Goal: Task Accomplishment & Management: Manage account settings

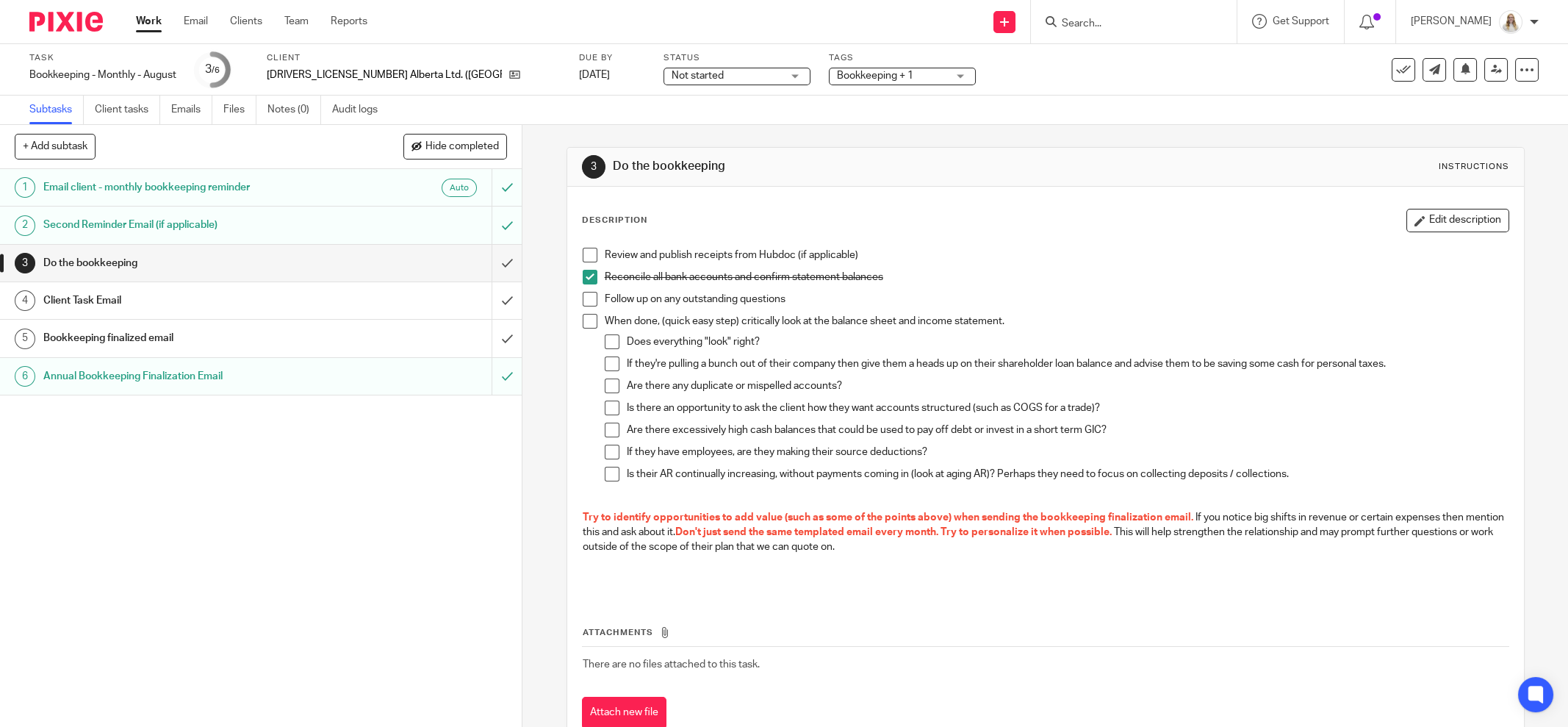
click at [137, 299] on h1 "Client Task Email" at bounding box center [188, 301] width 290 height 22
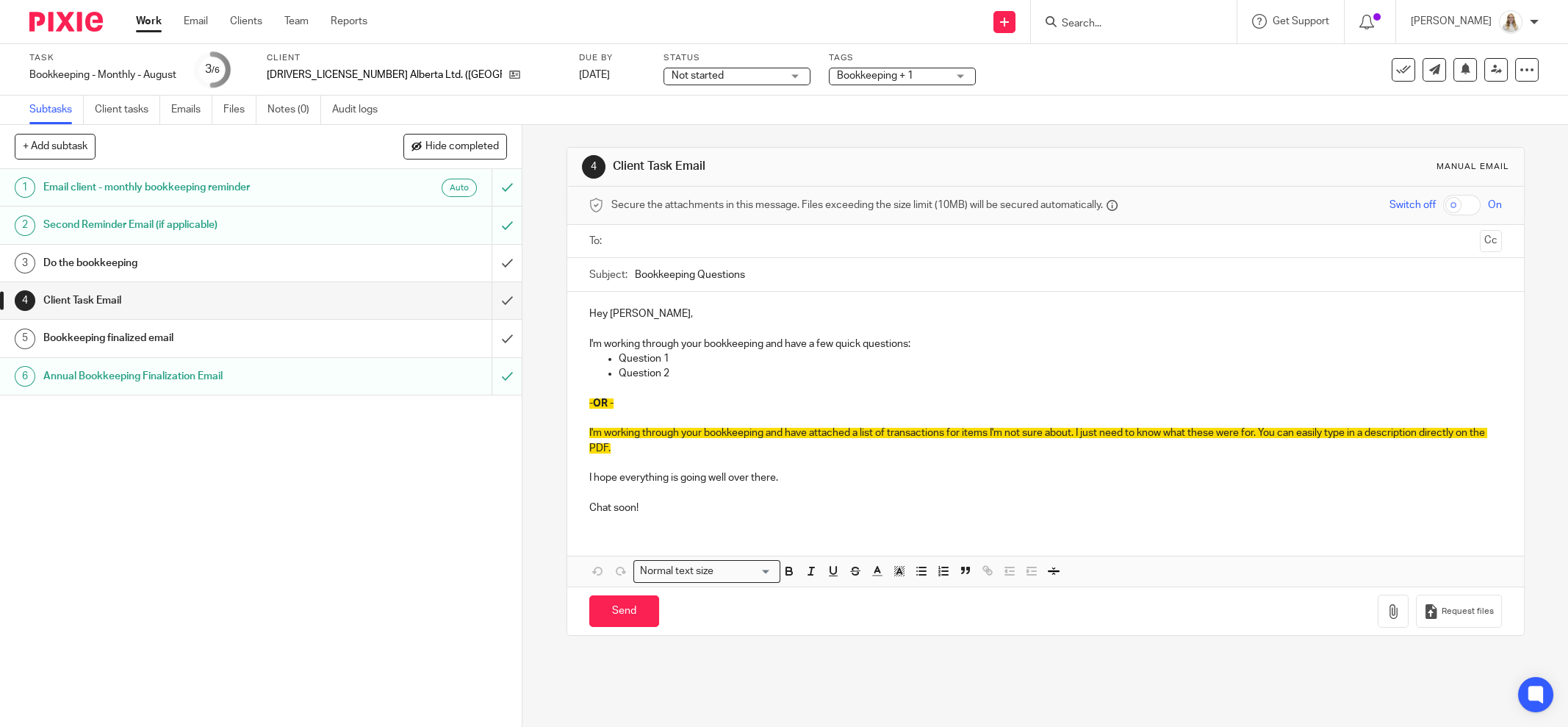
drag, startPoint x: 760, startPoint y: 268, endPoint x: 594, endPoint y: 274, distance: 166.1
click at [594, 274] on div "Subject: Bookkeeping Questions" at bounding box center [1045, 274] width 912 height 33
click at [766, 440] on p "I'm working through your bookkeeping and have attached a list of transactions f…" at bounding box center [1045, 441] width 912 height 30
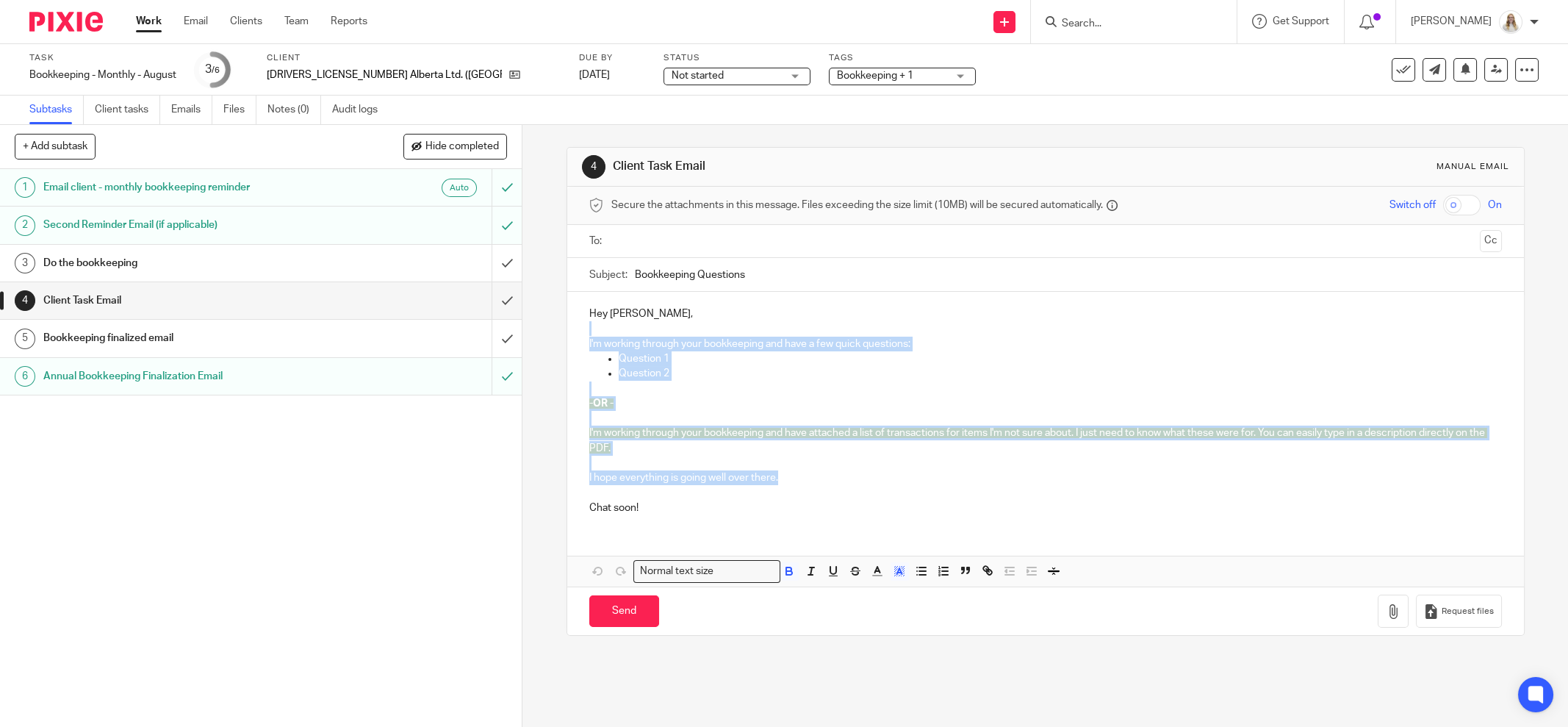
drag, startPoint x: 784, startPoint y: 467, endPoint x: 595, endPoint y: 325, distance: 236.4
click at [595, 325] on div "Hey Giselle, I'm working through your bookkeeping and have a few quick question…" at bounding box center [1045, 409] width 956 height 235
click at [784, 255] on div at bounding box center [1046, 241] width 867 height 33
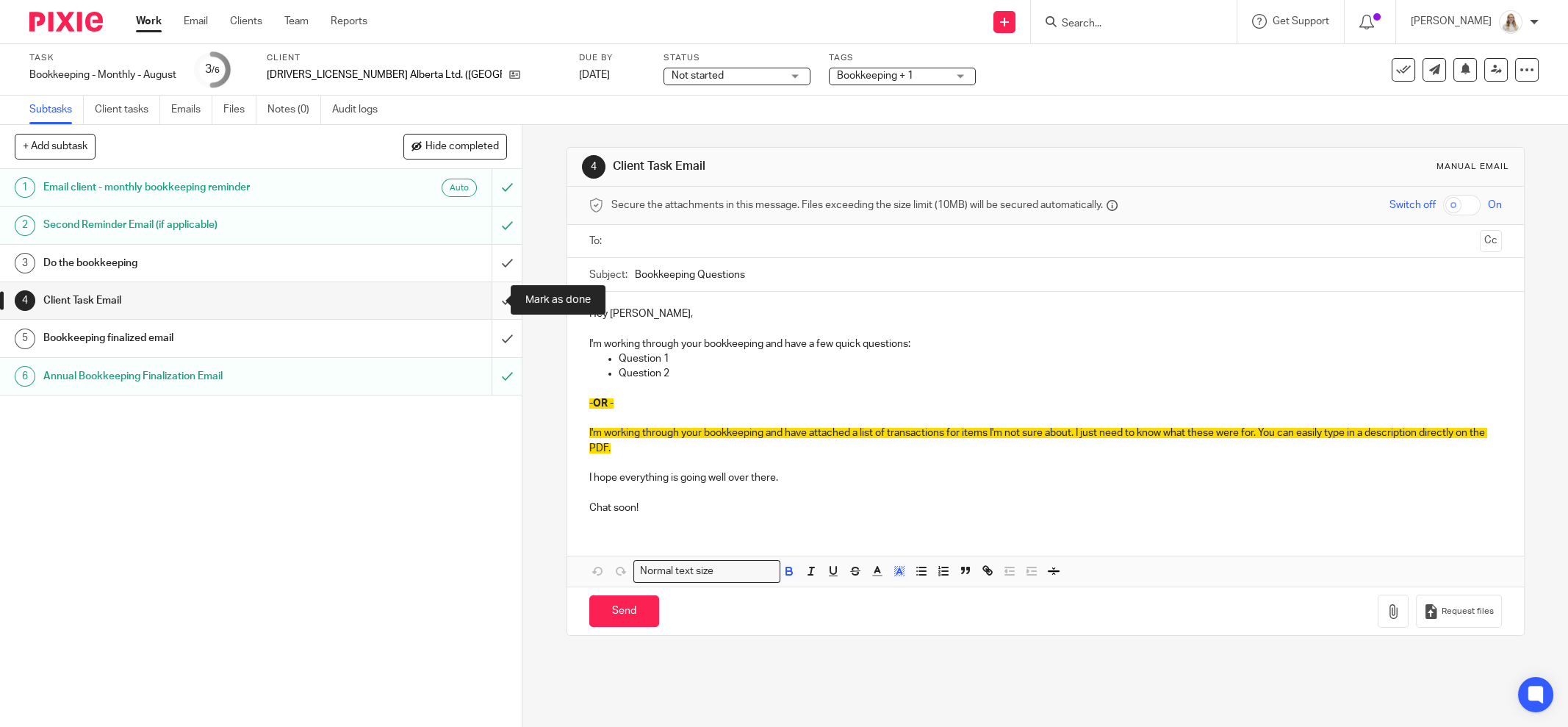
click at [488, 297] on input "submit" at bounding box center [261, 300] width 522 height 37
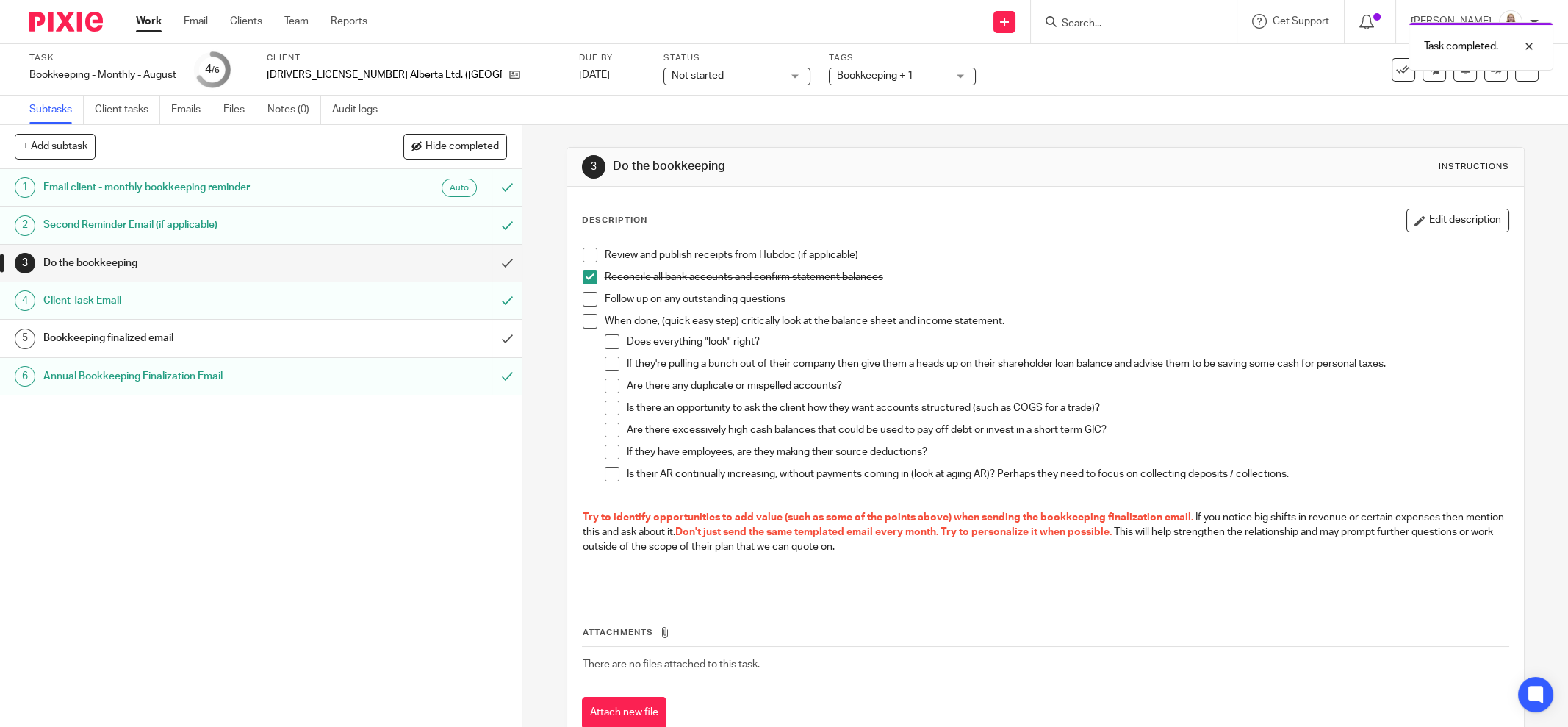
drag, startPoint x: 842, startPoint y: 320, endPoint x: 874, endPoint y: 312, distance: 33.0
click at [842, 320] on p "When done, (quick easy step) critically look at the balance sheet and income st…" at bounding box center [1056, 321] width 903 height 15
drag, startPoint x: 584, startPoint y: 253, endPoint x: 1003, endPoint y: 240, distance: 419.2
click at [585, 253] on span at bounding box center [590, 255] width 15 height 15
drag, startPoint x: 1403, startPoint y: 215, endPoint x: 1351, endPoint y: 228, distance: 53.6
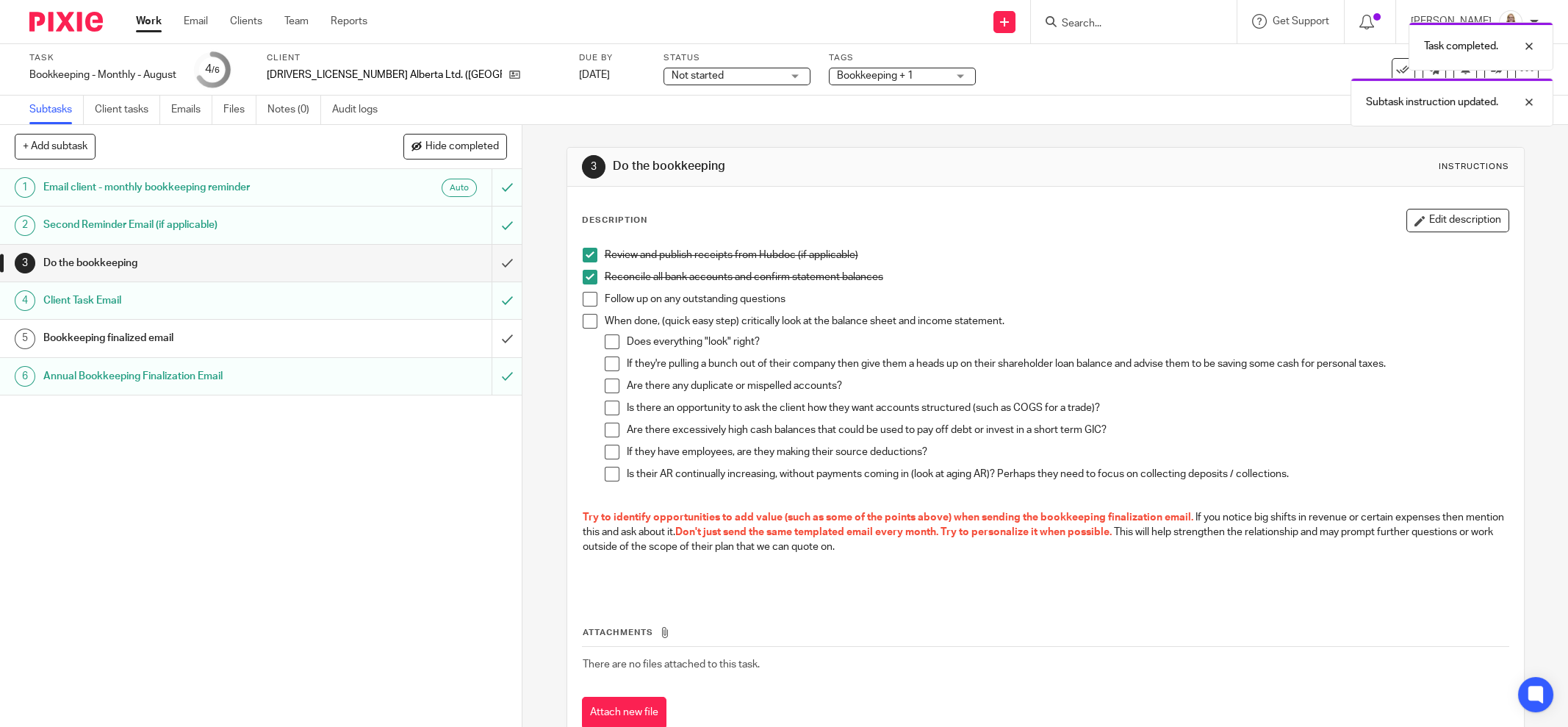
click at [1406, 215] on button "Edit description" at bounding box center [1457, 221] width 103 height 24
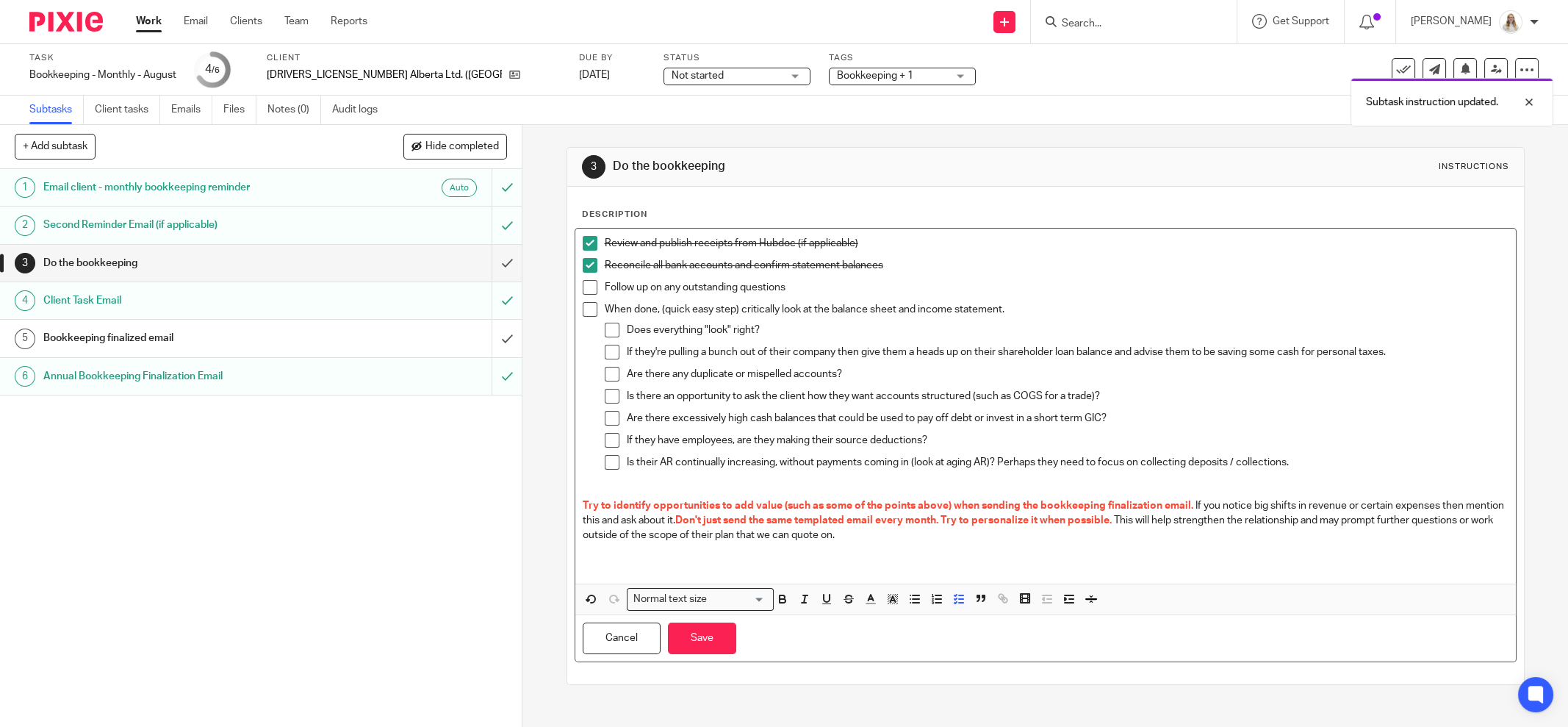
click at [872, 285] on p "Follow up on any outstanding questions" at bounding box center [1056, 287] width 903 height 15
drag, startPoint x: 927, startPoint y: 289, endPoint x: 788, endPoint y: 290, distance: 139.0
click at [788, 290] on p "Follow up on any outstanding questions - uncoded lines sent Sept 16" at bounding box center [1056, 287] width 903 height 15
click at [777, 594] on icon "button" at bounding box center [783, 599] width 13 height 13
click at [864, 604] on icon "button" at bounding box center [870, 599] width 13 height 13
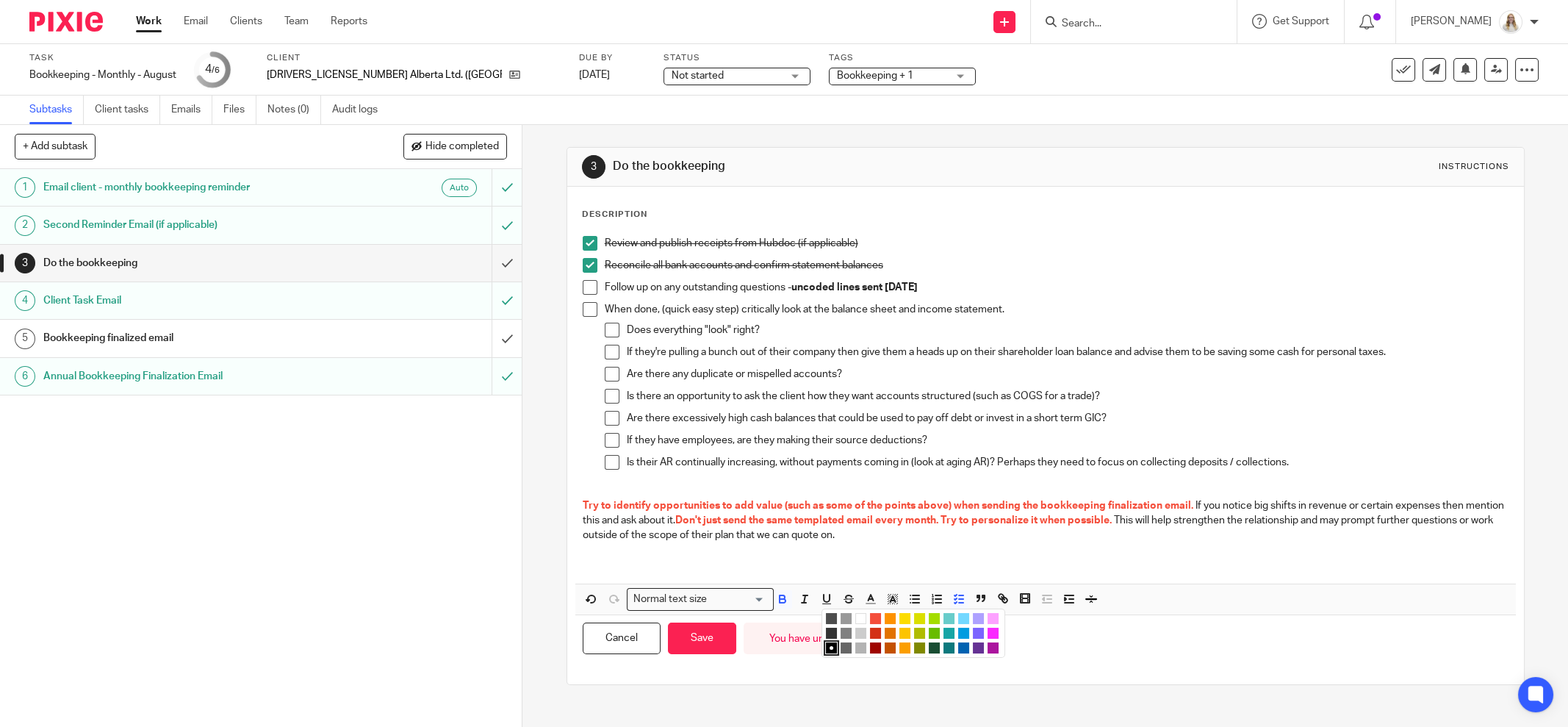
drag, startPoint x: 987, startPoint y: 645, endPoint x: 866, endPoint y: 651, distance: 121.1
click at [987, 645] on li "color:#AB149E" at bounding box center [992, 648] width 11 height 11
click at [699, 638] on button "Save" at bounding box center [702, 639] width 68 height 32
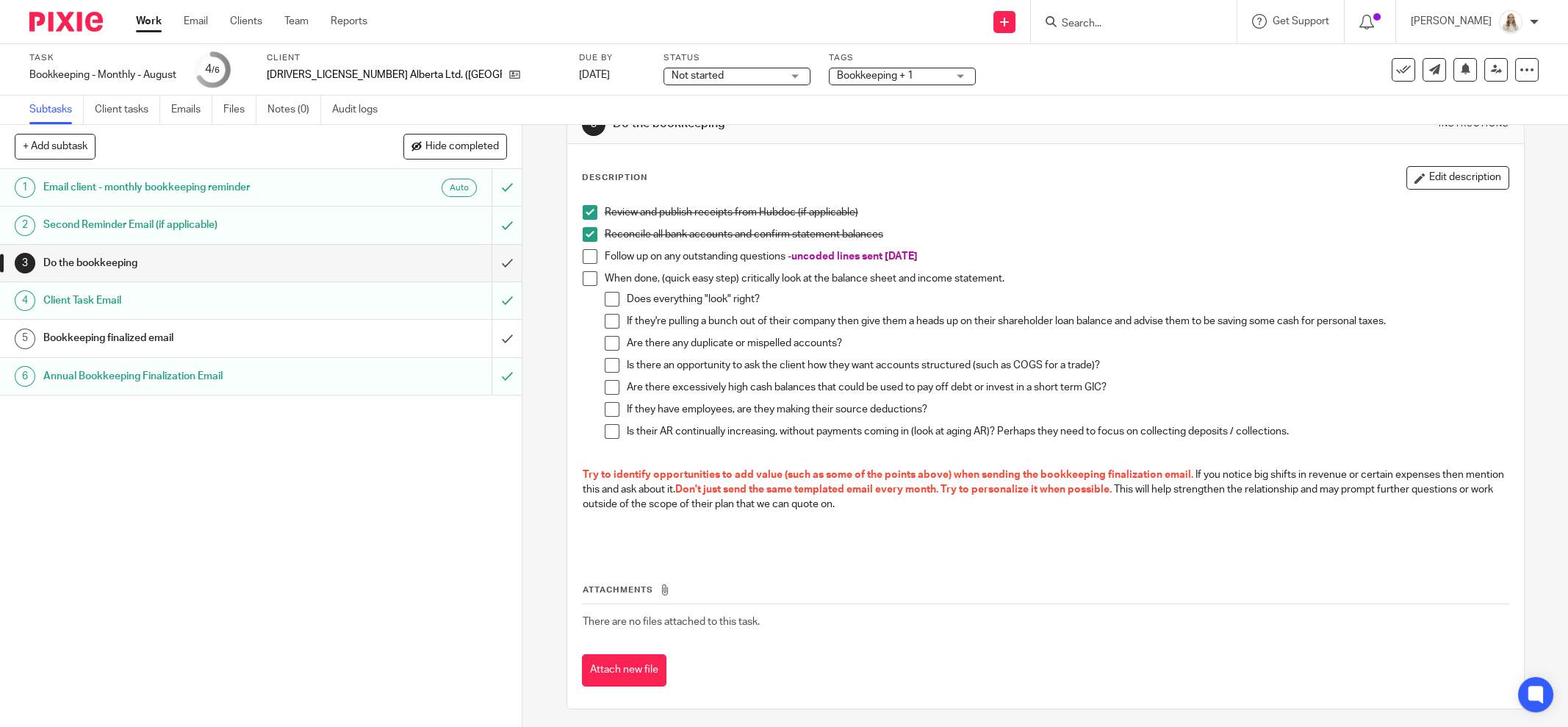
scroll to position [46, 0]
click at [1070, 529] on p at bounding box center [1045, 524] width 926 height 30
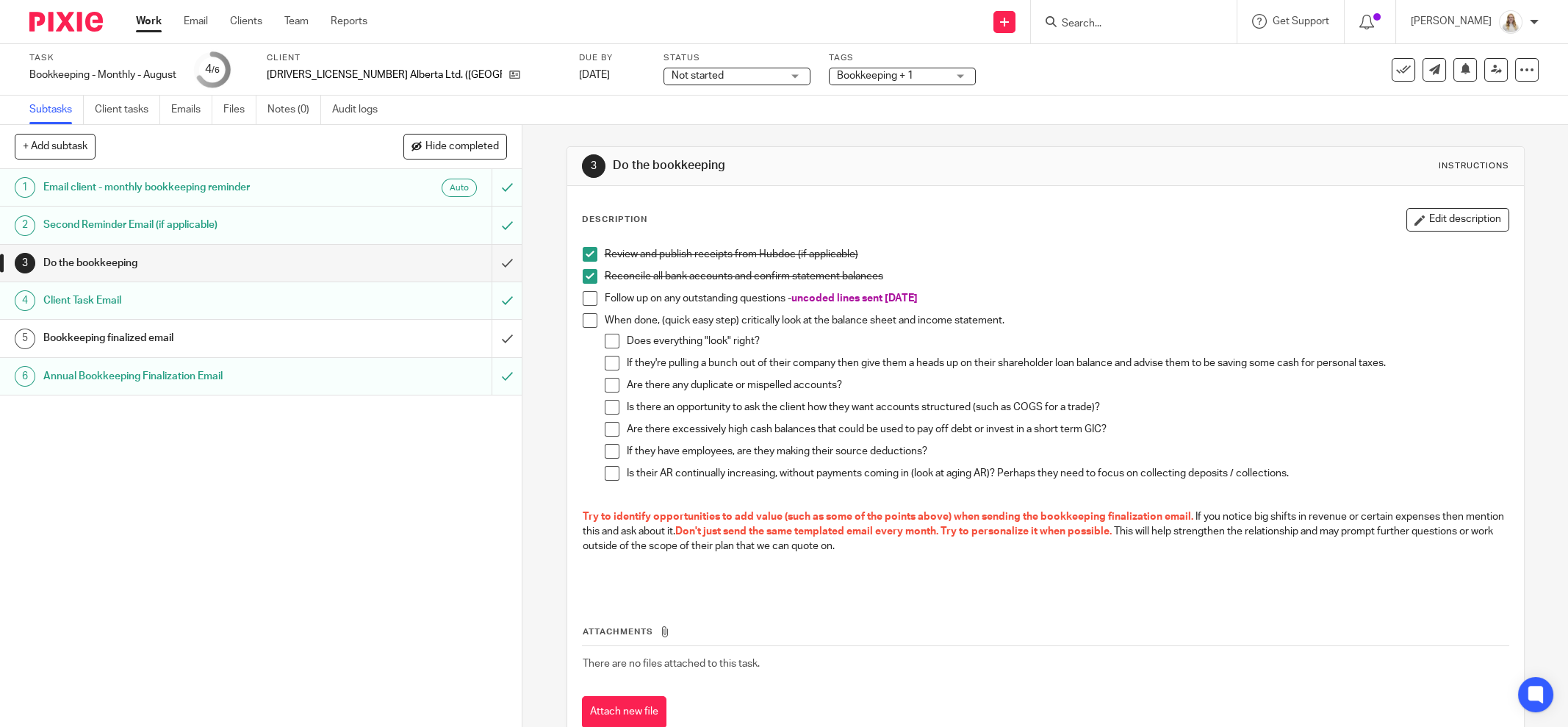
scroll to position [0, 0]
click at [837, 78] on span "Bookkeeping + 1" at bounding box center [875, 76] width 76 height 10
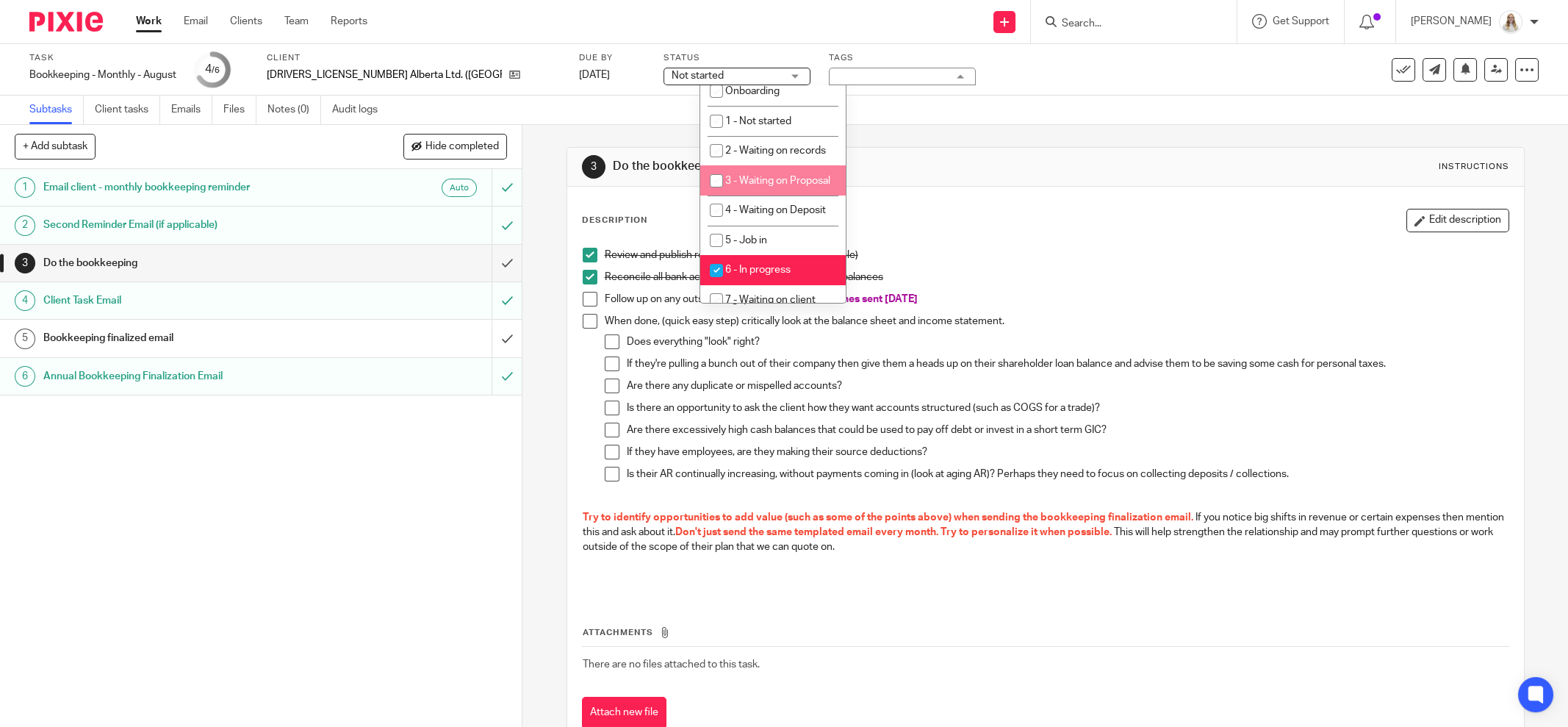
scroll to position [460, 0]
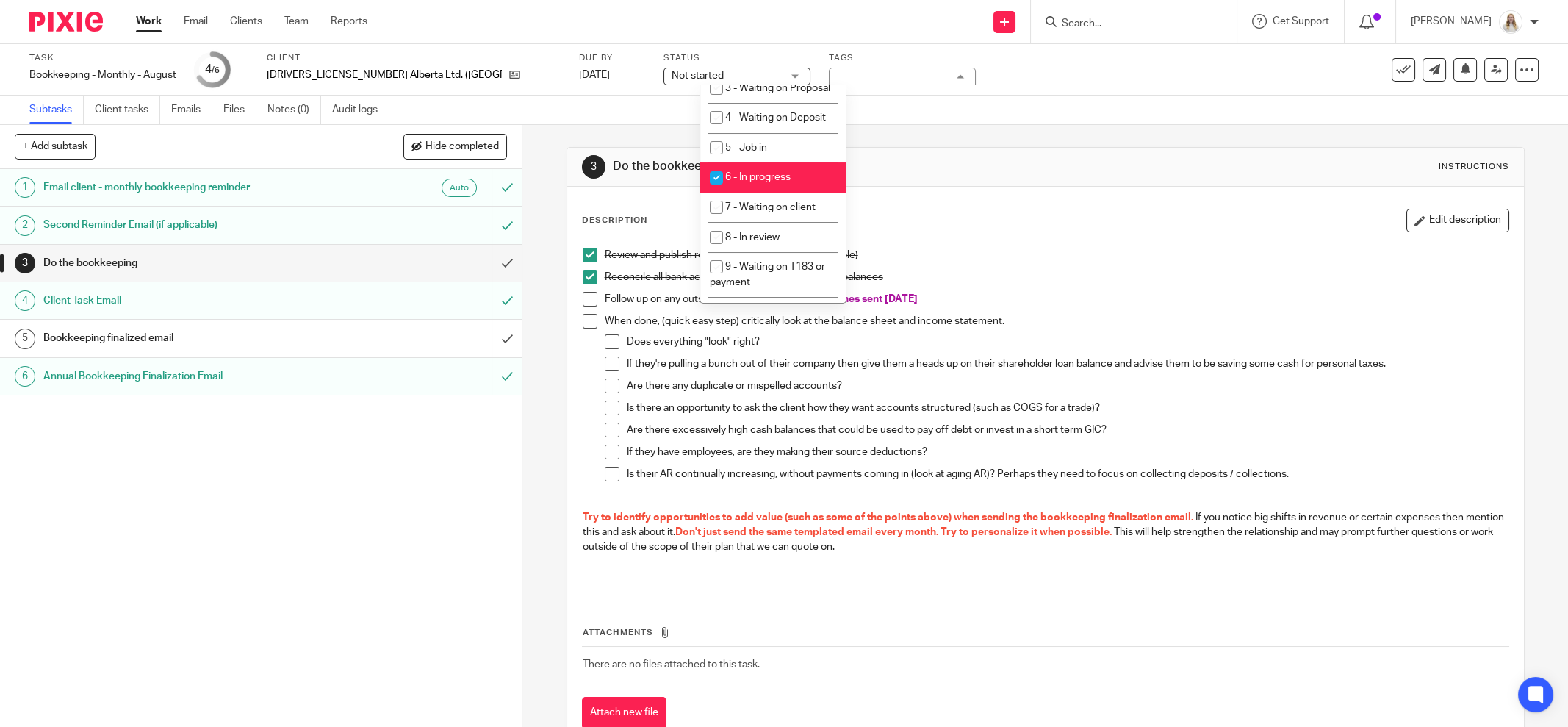
click at [777, 182] on span "6 - In progress" at bounding box center [758, 177] width 65 height 10
checkbox input "false"
drag, startPoint x: 784, startPoint y: 250, endPoint x: 826, endPoint y: 218, distance: 52.8
click at [790, 223] on li "7 - Waiting on client" at bounding box center [774, 208] width 146 height 30
checkbox input "true"
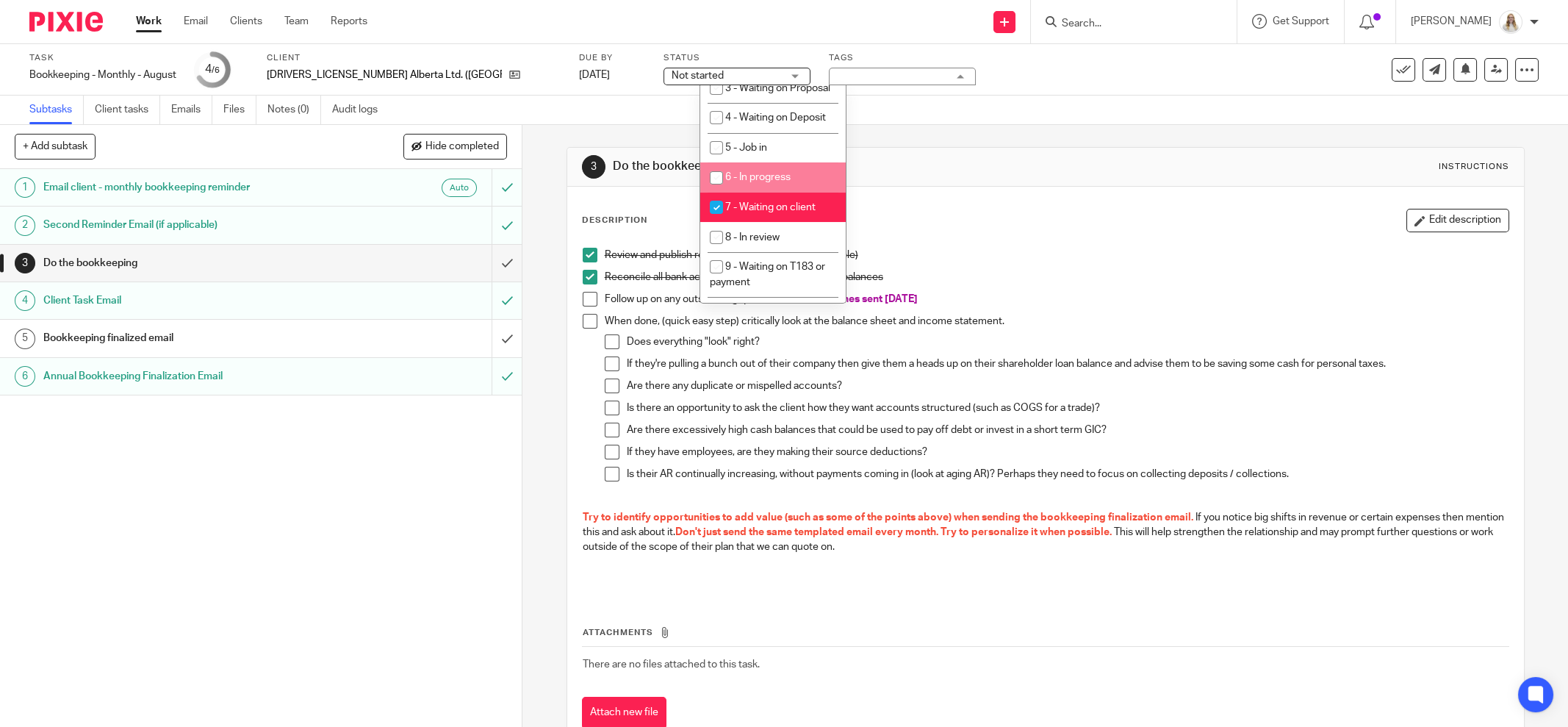
click at [940, 137] on div "3 Do the bookkeeping Instructions Description Edit description Review and publi…" at bounding box center [1045, 449] width 958 height 649
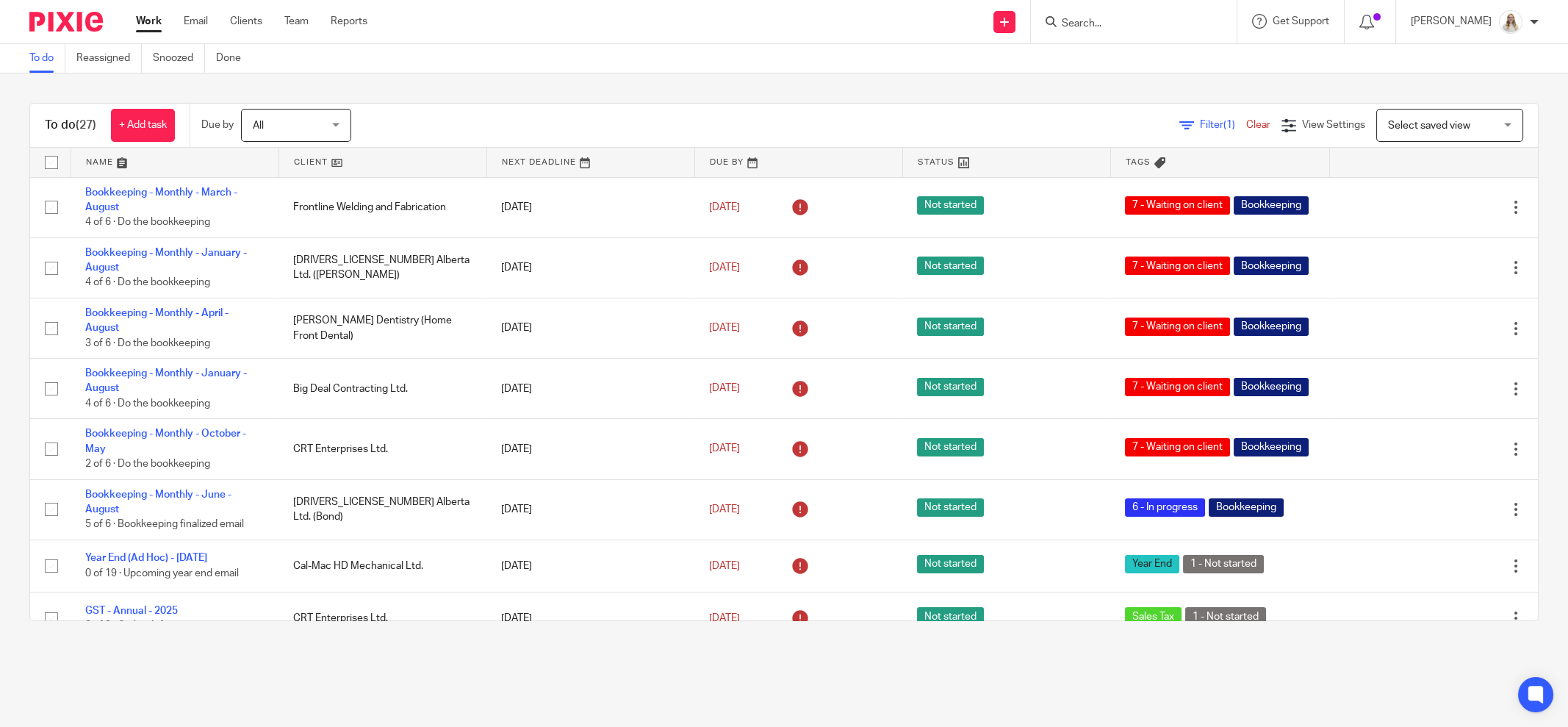
click at [113, 167] on link at bounding box center [174, 162] width 207 height 29
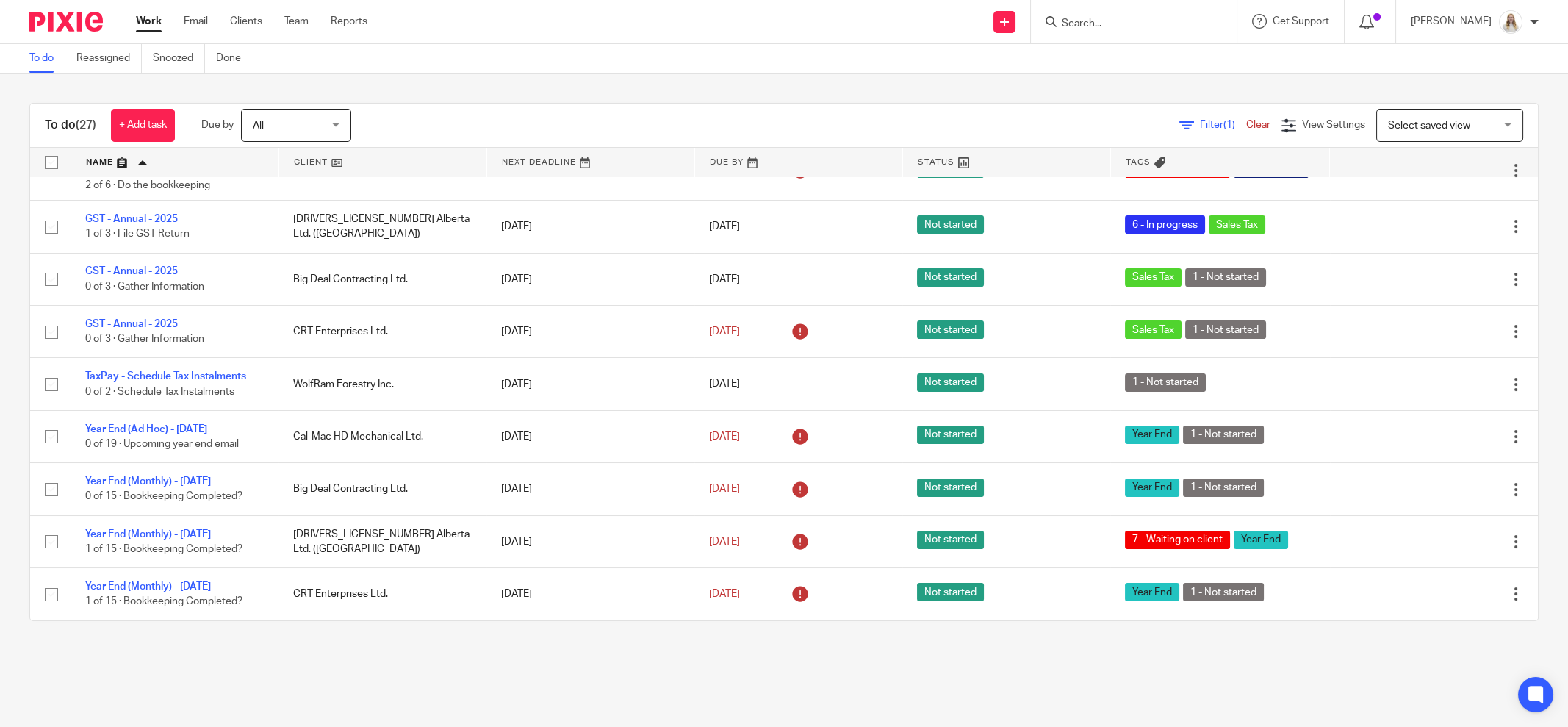
scroll to position [1087, 0]
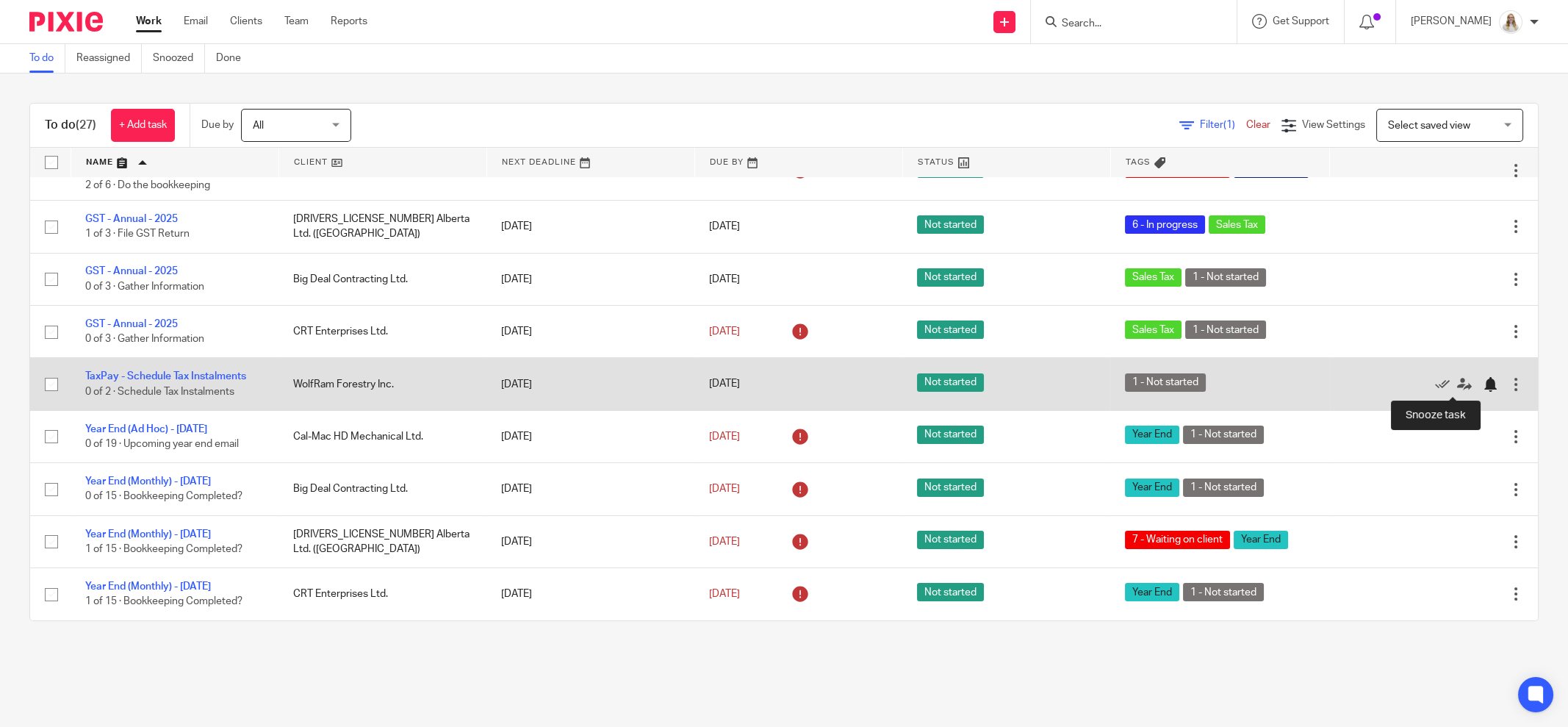
click at [1483, 383] on div at bounding box center [1490, 384] width 15 height 15
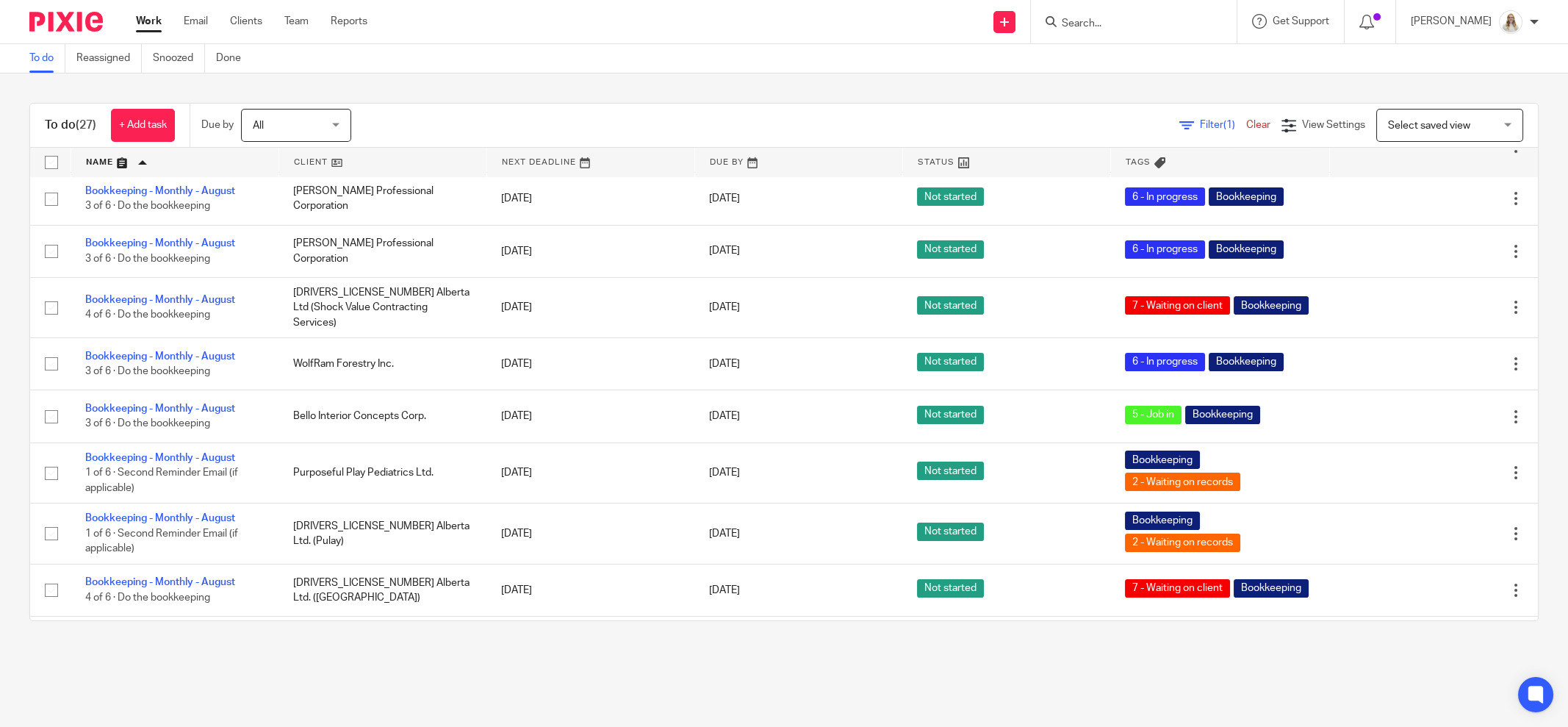
scroll to position [115, 0]
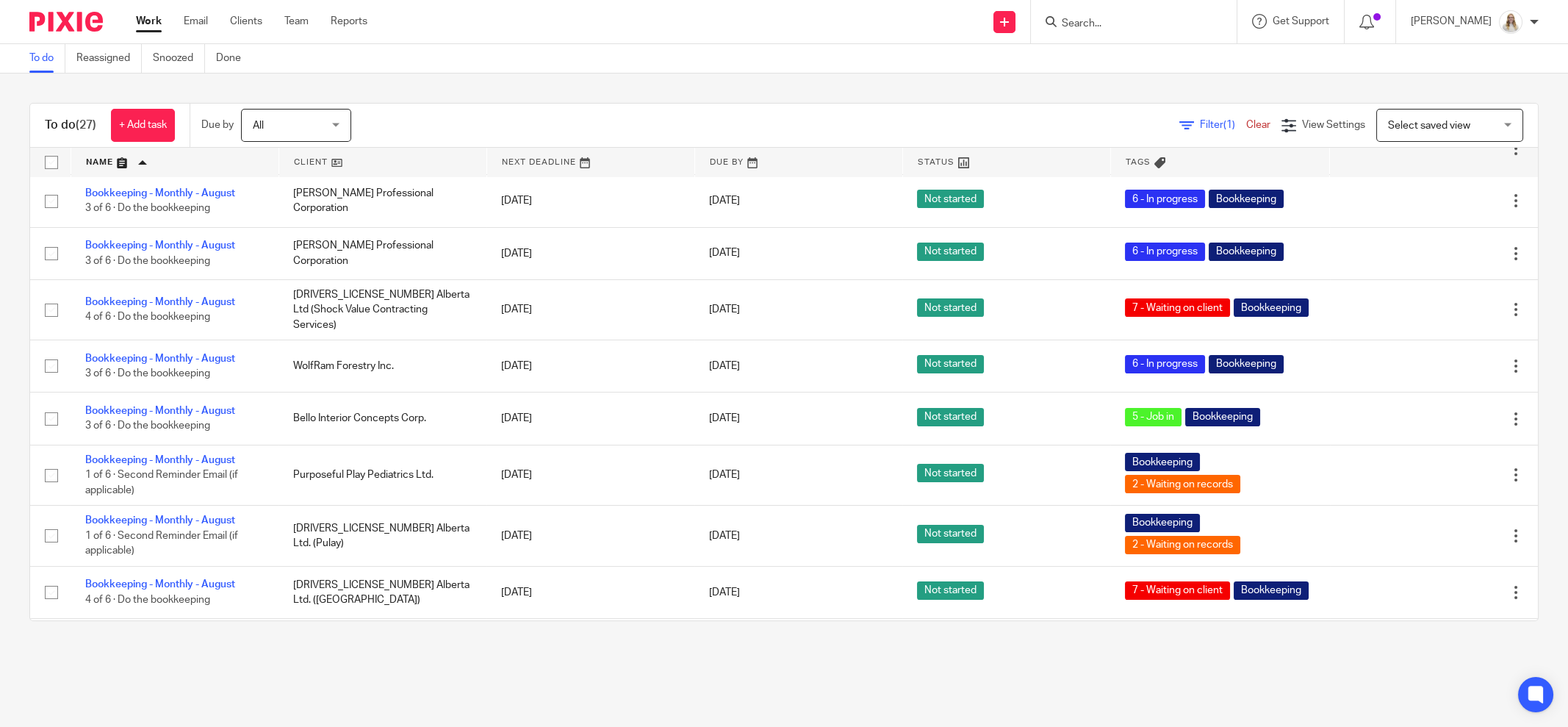
click at [1143, 21] on input "Search" at bounding box center [1126, 24] width 132 height 13
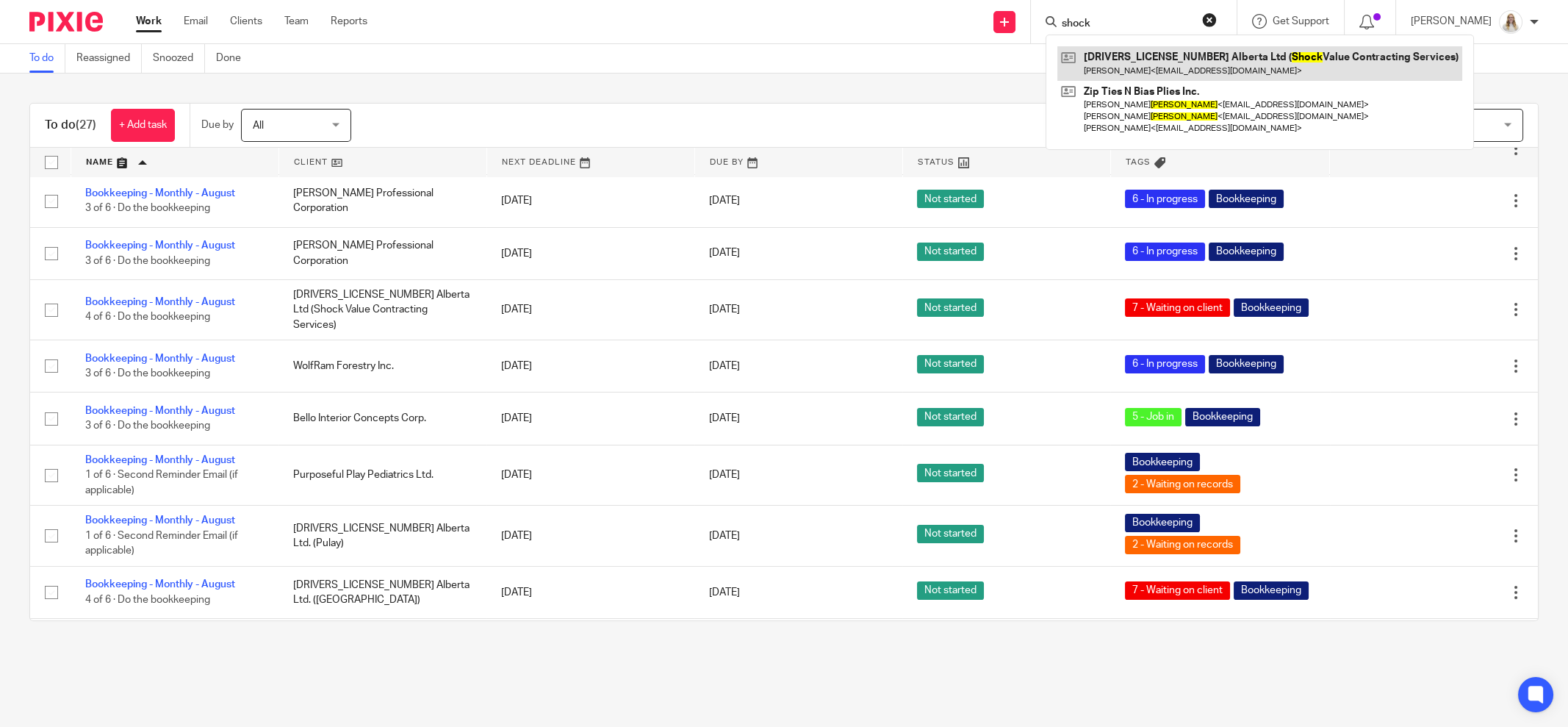
type input "shock"
drag, startPoint x: 1181, startPoint y: 57, endPoint x: 958, endPoint y: 65, distance: 223.1
click at [825, 69] on div "To do Reassigned Snoozed Done" at bounding box center [784, 58] width 1568 height 29
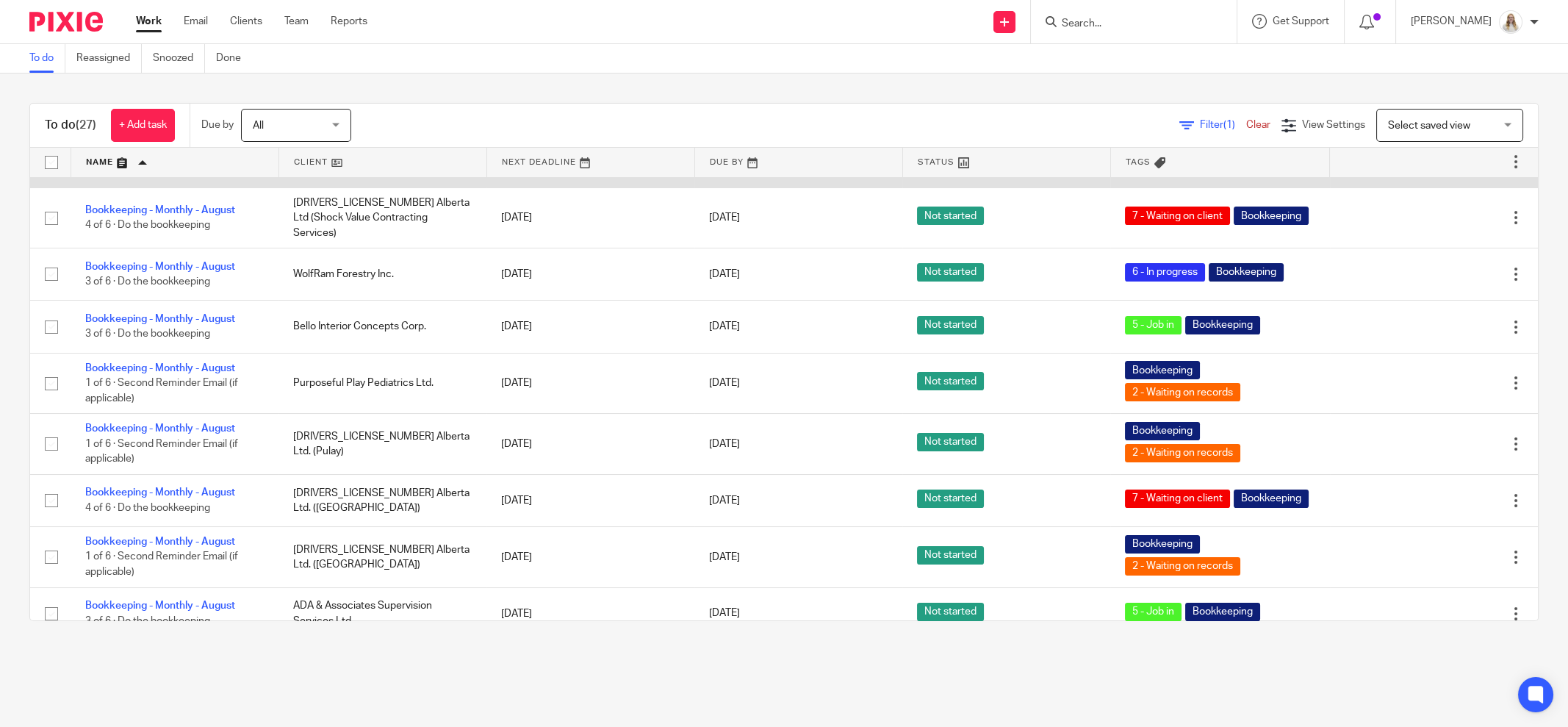
scroll to position [0, 0]
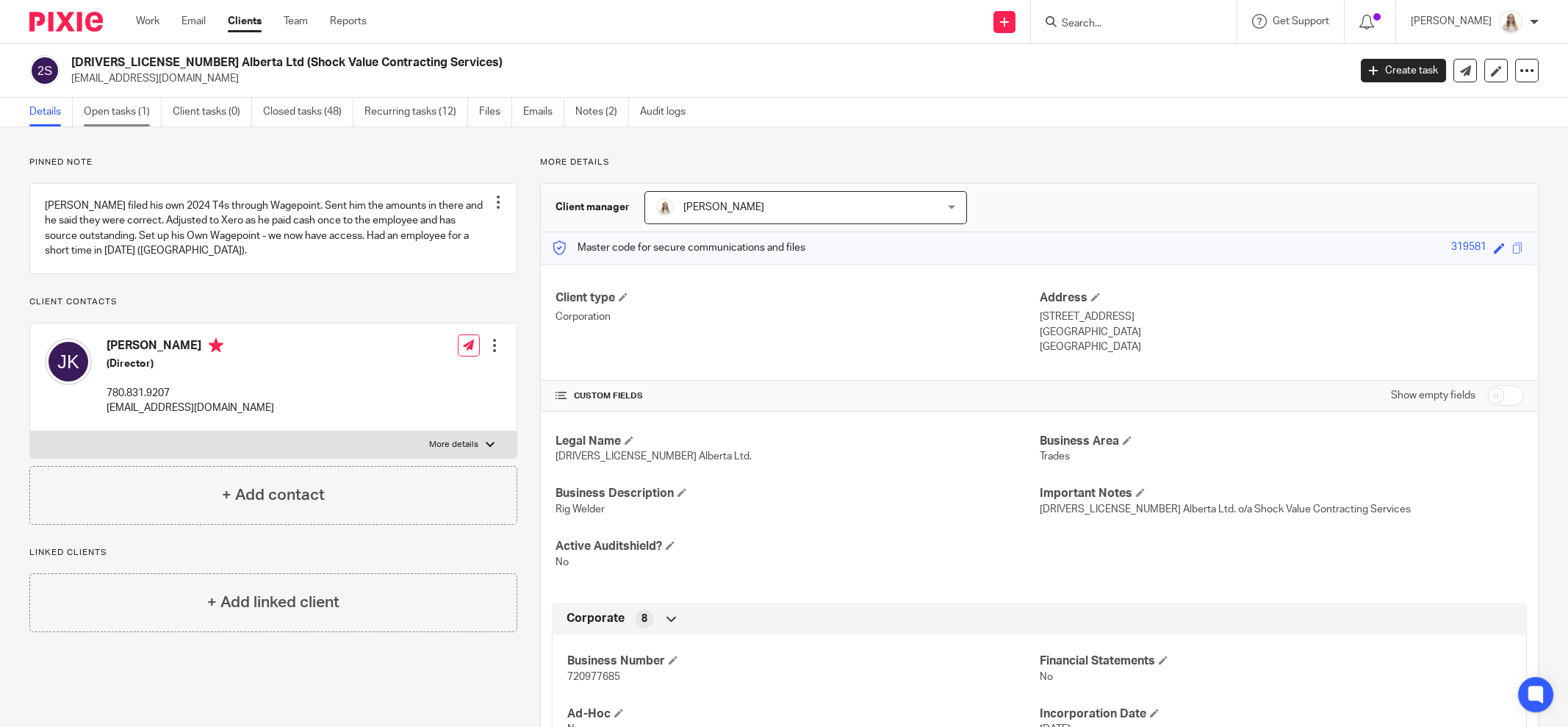
click at [132, 107] on link "Open tasks (1)" at bounding box center [123, 112] width 78 height 29
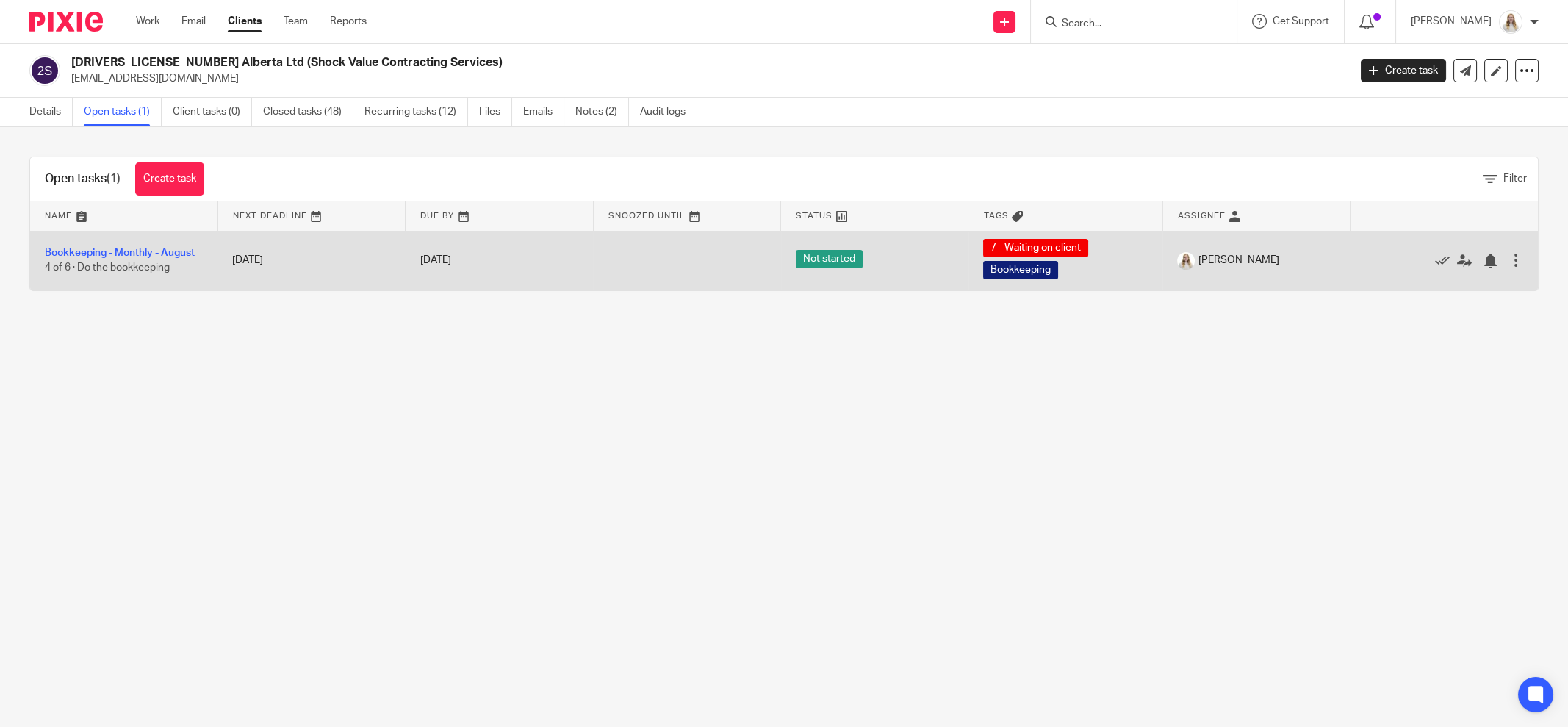
click at [160, 243] on td "Bookkeeping - Monthly - [DATE] of 6 · Do the bookkeeping" at bounding box center [124, 261] width 188 height 60
click at [151, 251] on link "Bookkeeping - Monthly - August" at bounding box center [120, 253] width 150 height 10
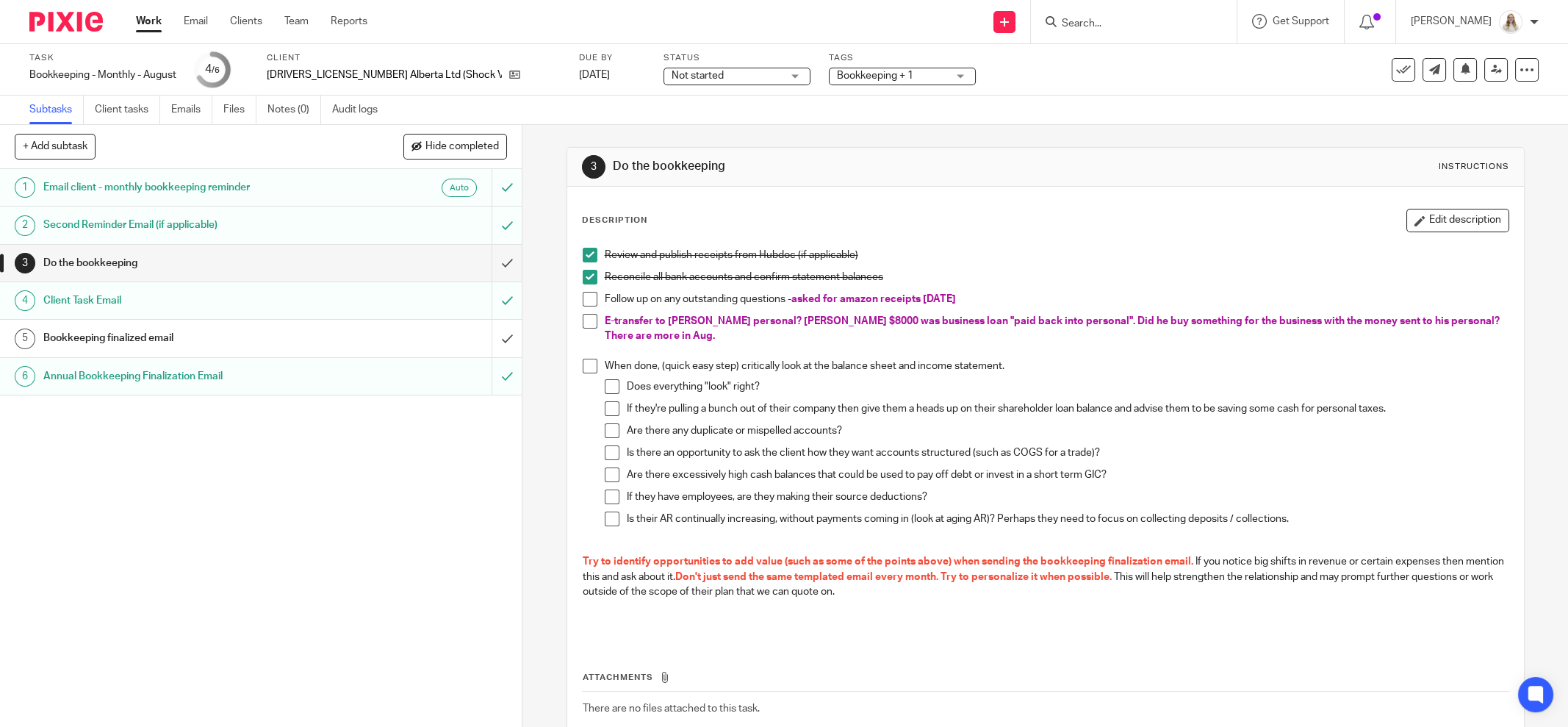
click at [889, 77] on span "Bookkeeping + 1" at bounding box center [875, 76] width 76 height 10
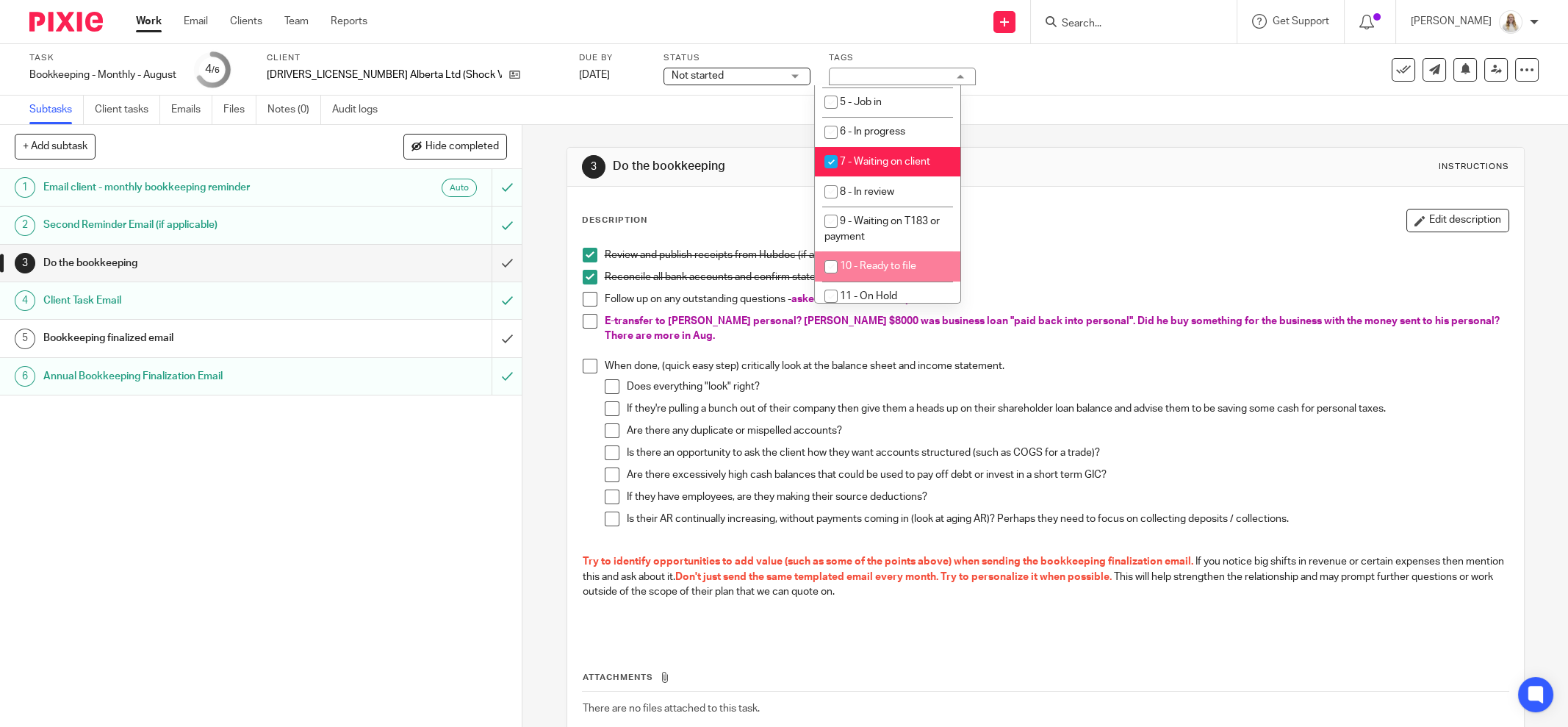
scroll to position [552, 0]
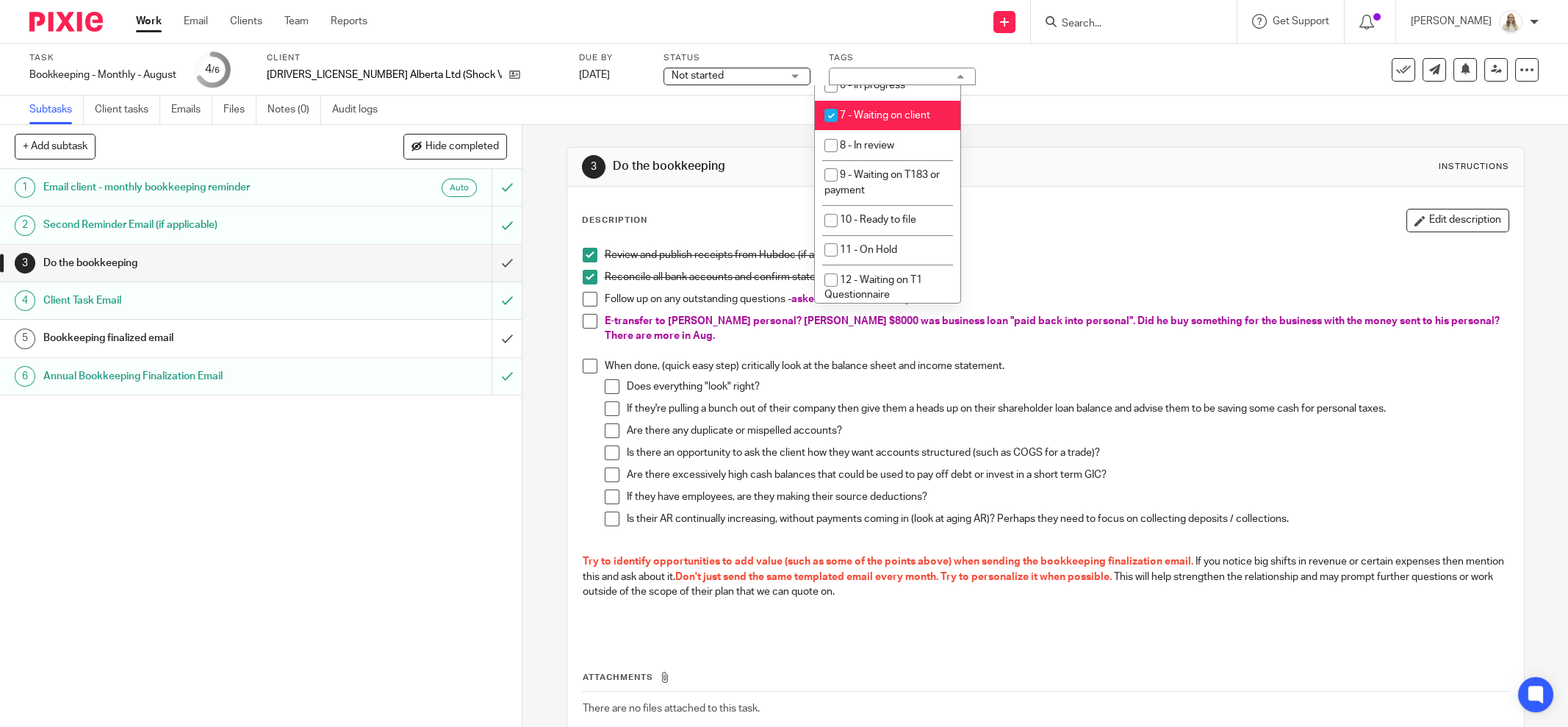
click at [915, 131] on li "7 - Waiting on client" at bounding box center [888, 116] width 146 height 30
checkbox input "false"
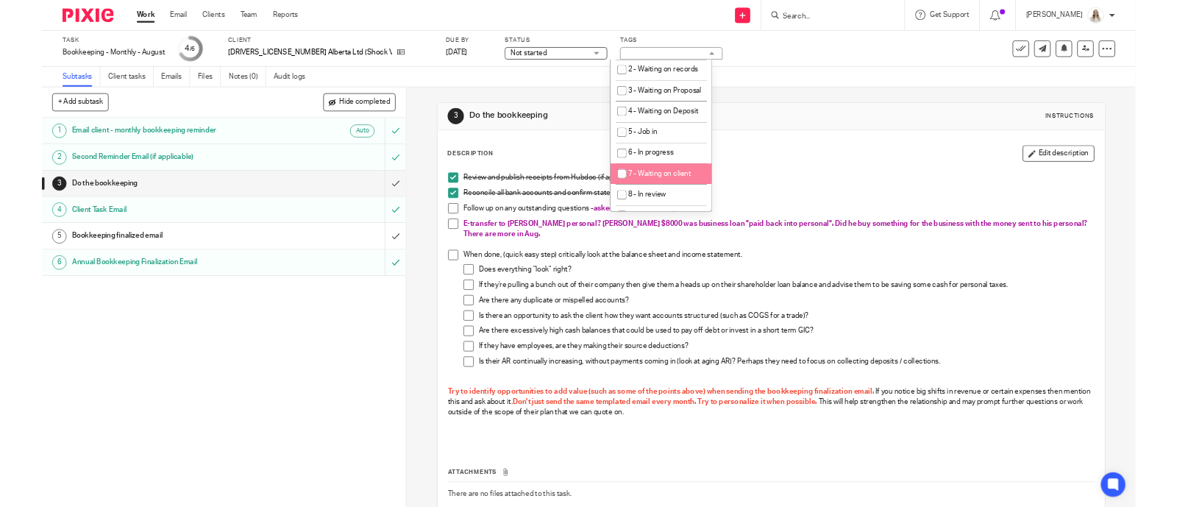
scroll to position [417, 0]
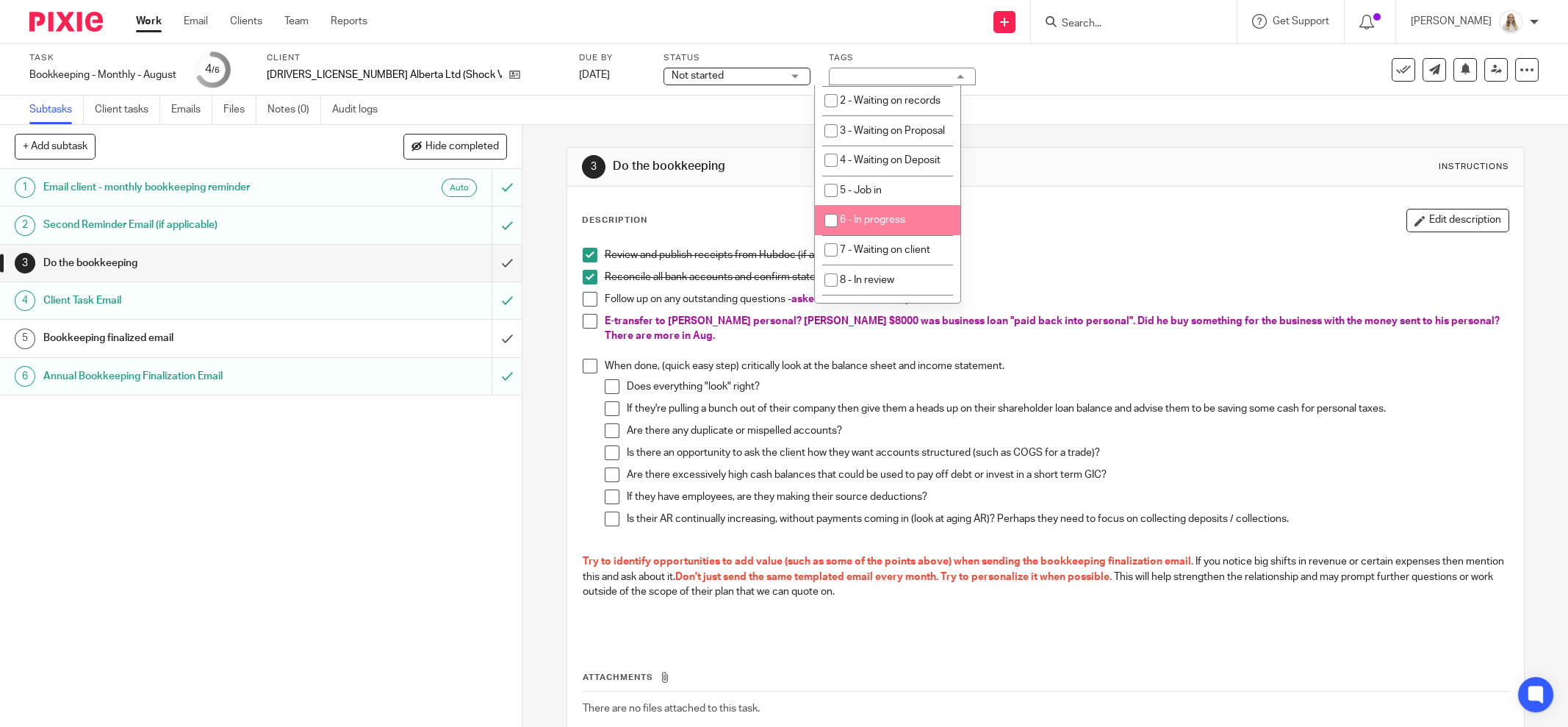
click at [915, 235] on li "6 - In progress" at bounding box center [888, 220] width 146 height 30
checkbox input "true"
click at [1076, 74] on div "Task Bookkeeping - Monthly - August Save Bookkeeping - Monthly - August 4 /6 Cl…" at bounding box center [658, 69] width 1258 height 35
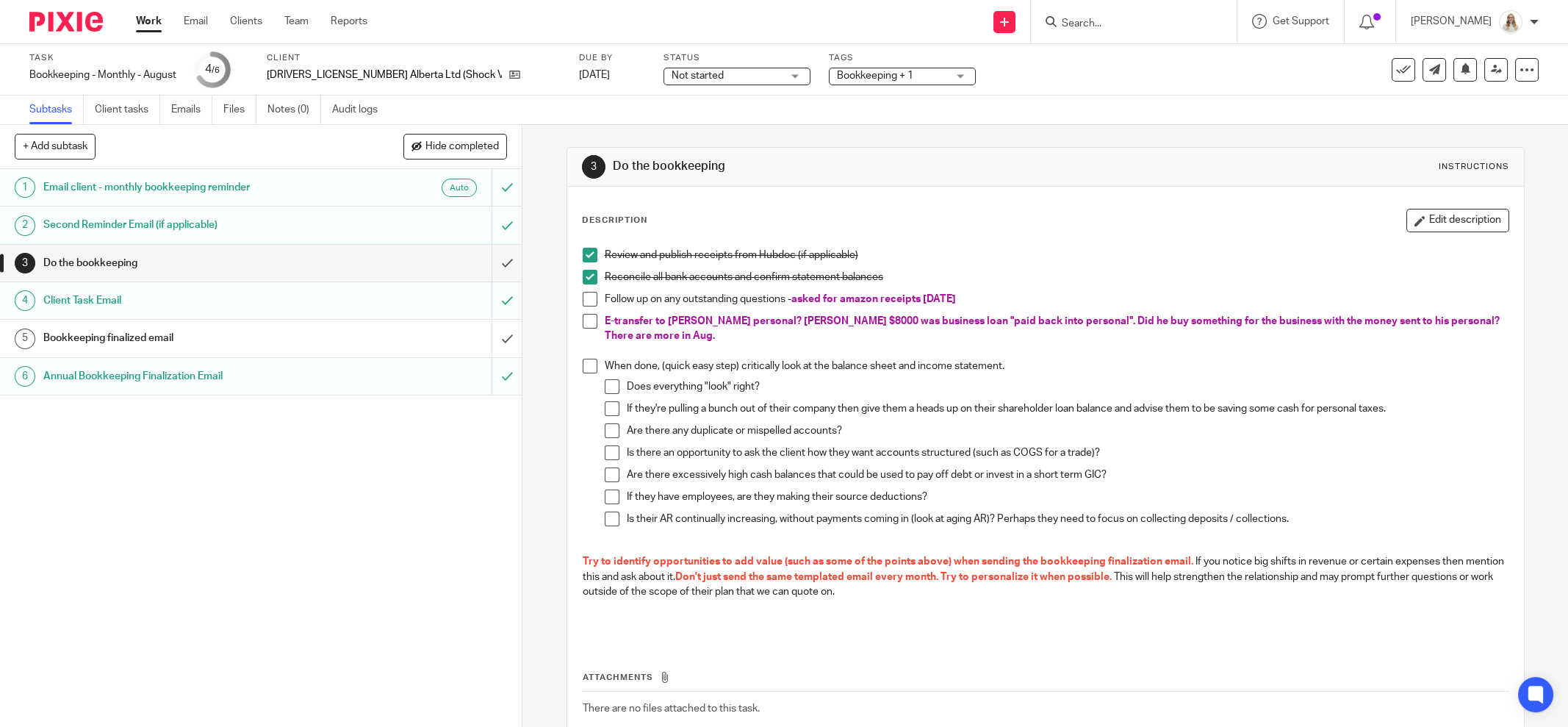
click at [1096, 18] on input "Search" at bounding box center [1126, 24] width 132 height 13
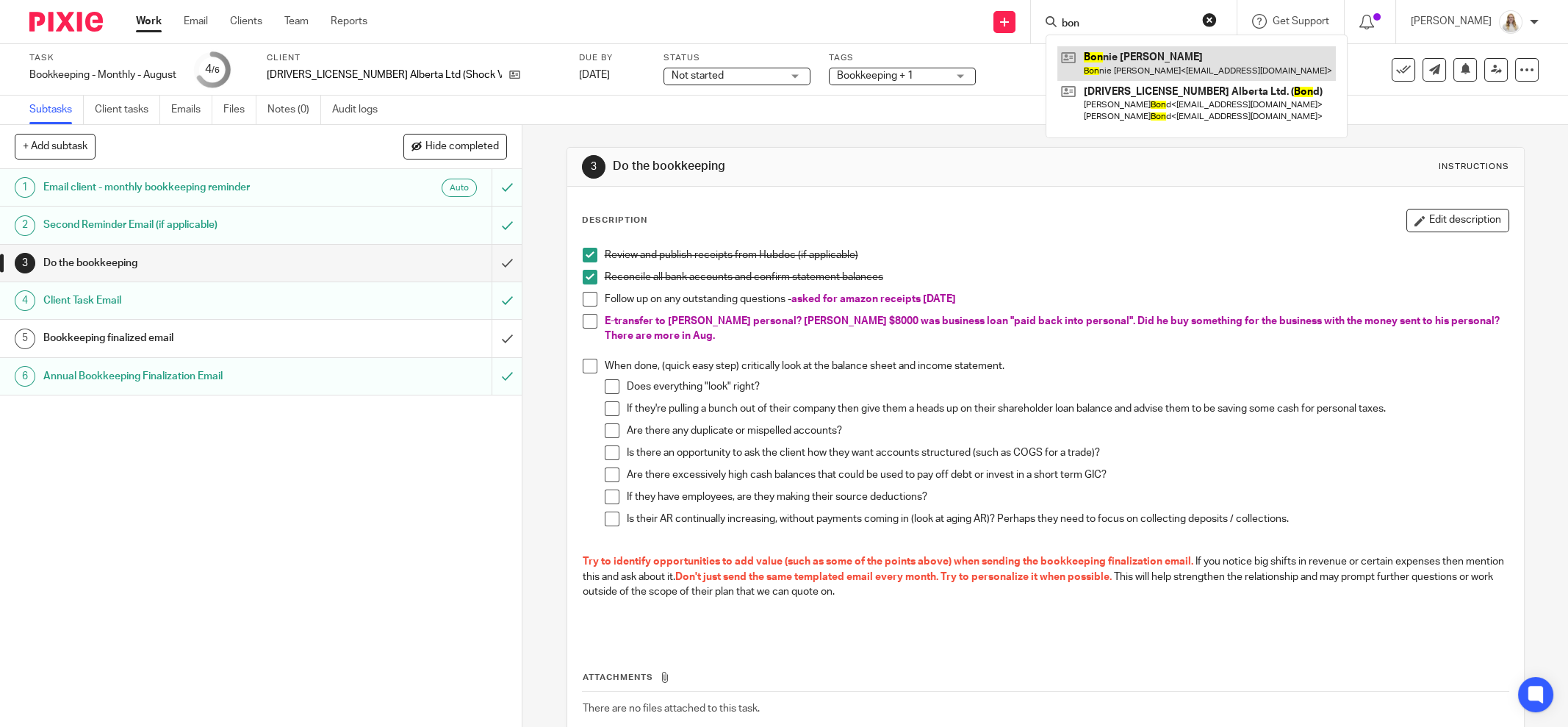
type input "bon"
drag, startPoint x: 1016, startPoint y: 97, endPoint x: 984, endPoint y: 10, distance: 92.7
click at [1015, 95] on div "Task Bookkeeping - Monthly - August Save Bookkeeping - Monthly - August 4 /6 Cl…" at bounding box center [784, 84] width 1568 height 81
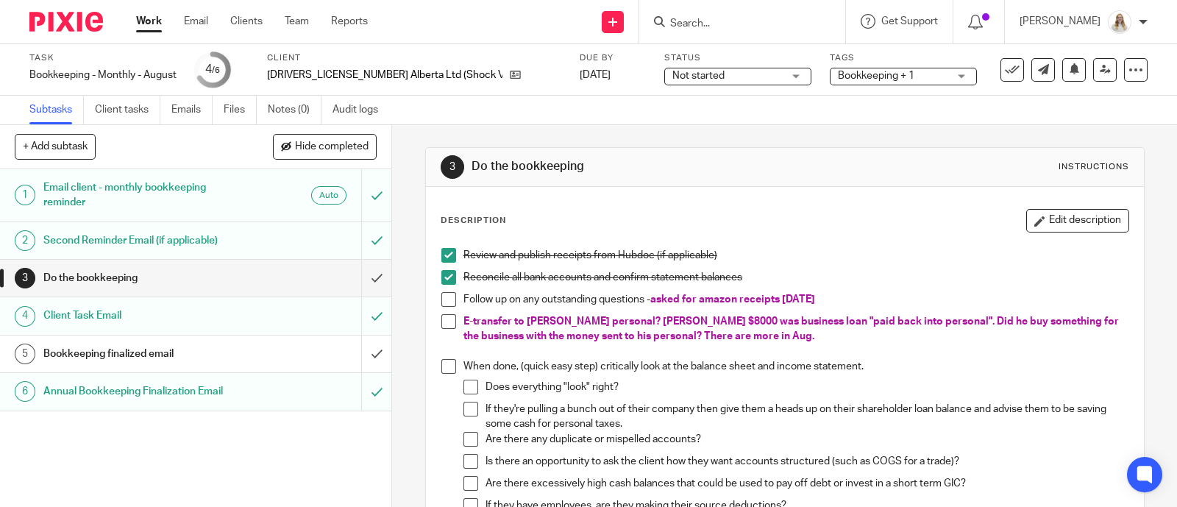
click at [509, 29] on div "Send new email Create task Add client Request signature Get Support Contact Sup…" at bounding box center [783, 21] width 787 height 43
click at [888, 86] on div "Tags Bookkeeping + 1 Urgent T1 T2 T3 T4 T5 Sales Tax Year End Bookkeeping Payro…" at bounding box center [902, 69] width 147 height 35
click at [913, 75] on span "Bookkeeping + 1" at bounding box center [893, 75] width 110 height 15
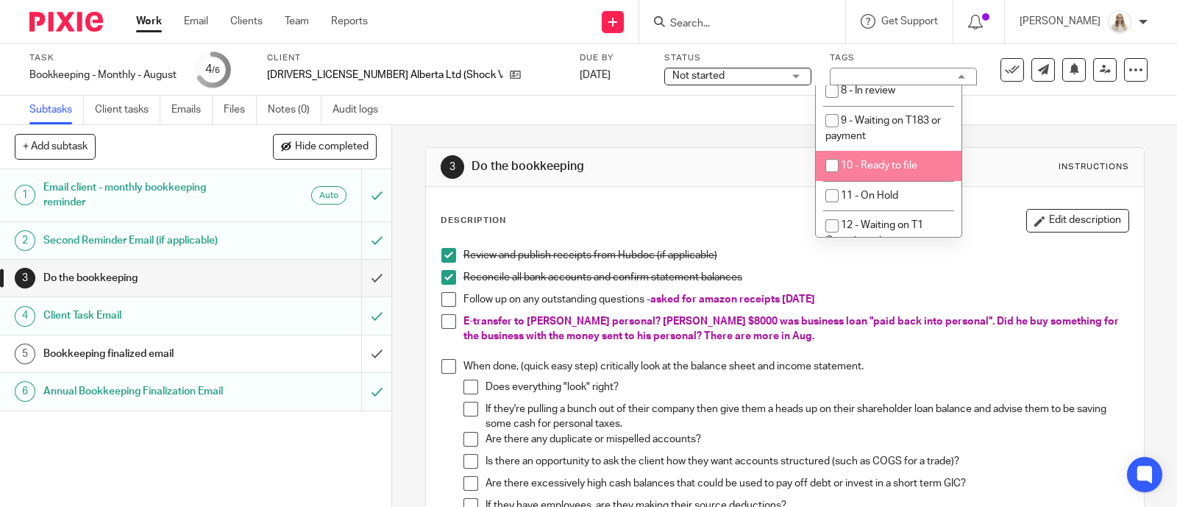
scroll to position [489, 0]
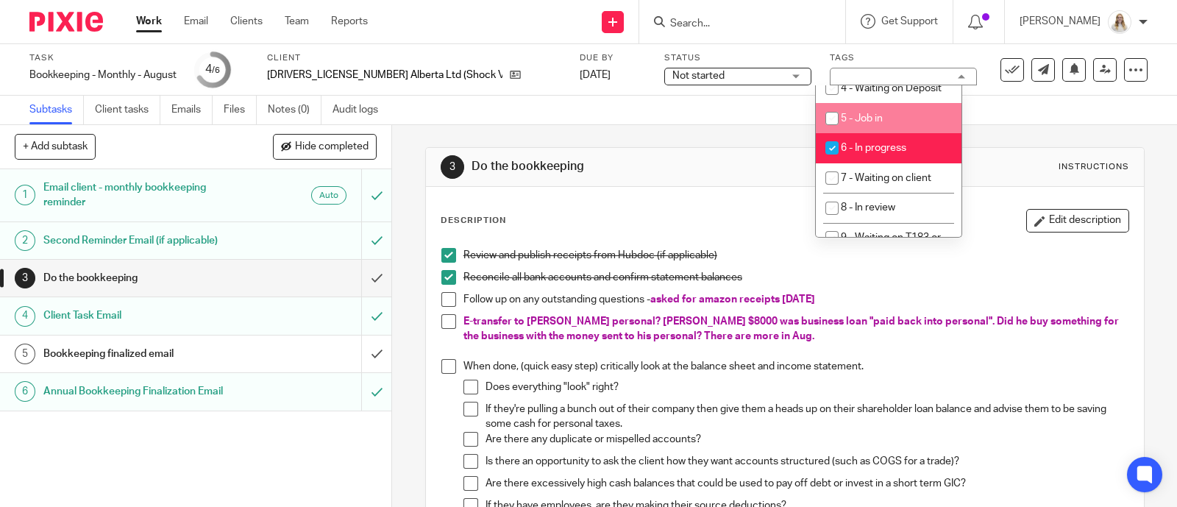
click at [750, 138] on div "3 Do the bookkeeping Instructions Description Edit description Review and publi…" at bounding box center [784, 487] width 719 height 724
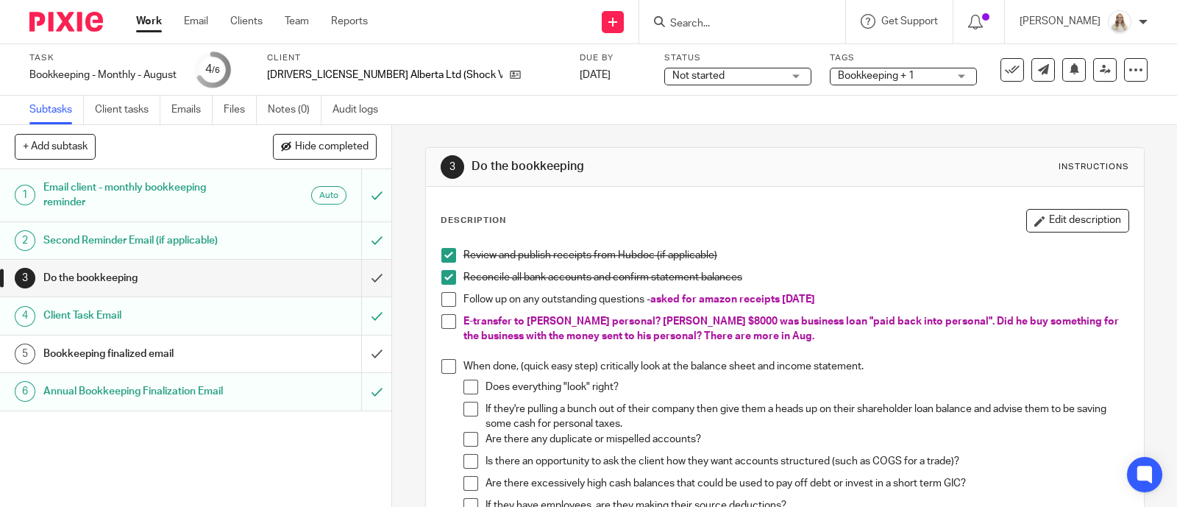
click at [443, 301] on span at bounding box center [448, 299] width 15 height 15
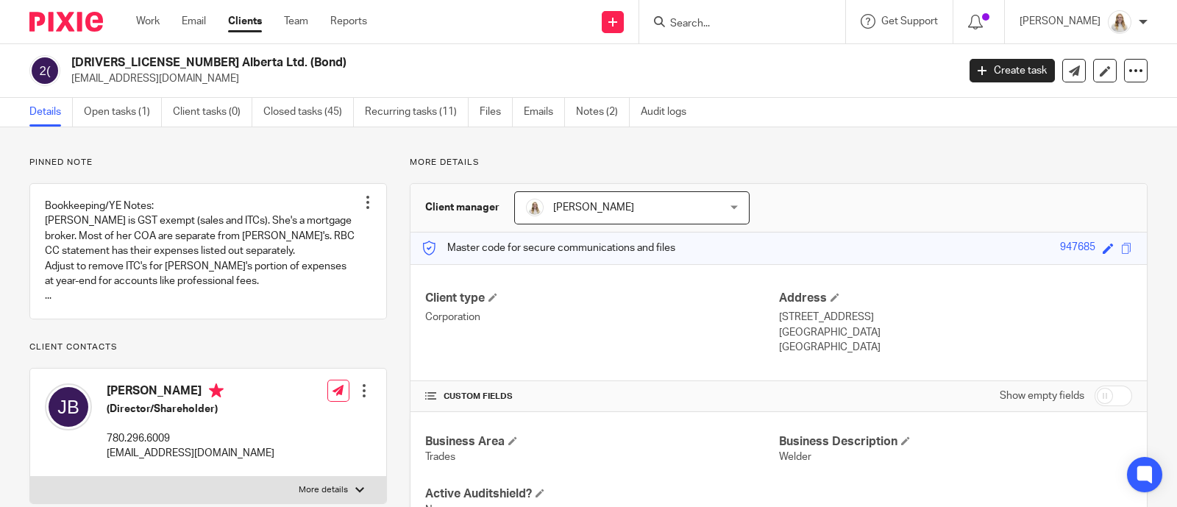
click at [513, 49] on div "[DRIVERS_LICENSE_NUMBER] Alberta Ltd. (Bond) [EMAIL_ADDRESS][DOMAIN_NAME] Creat…" at bounding box center [588, 71] width 1177 height 54
click at [104, 118] on link "Open tasks (1)" at bounding box center [123, 112] width 78 height 29
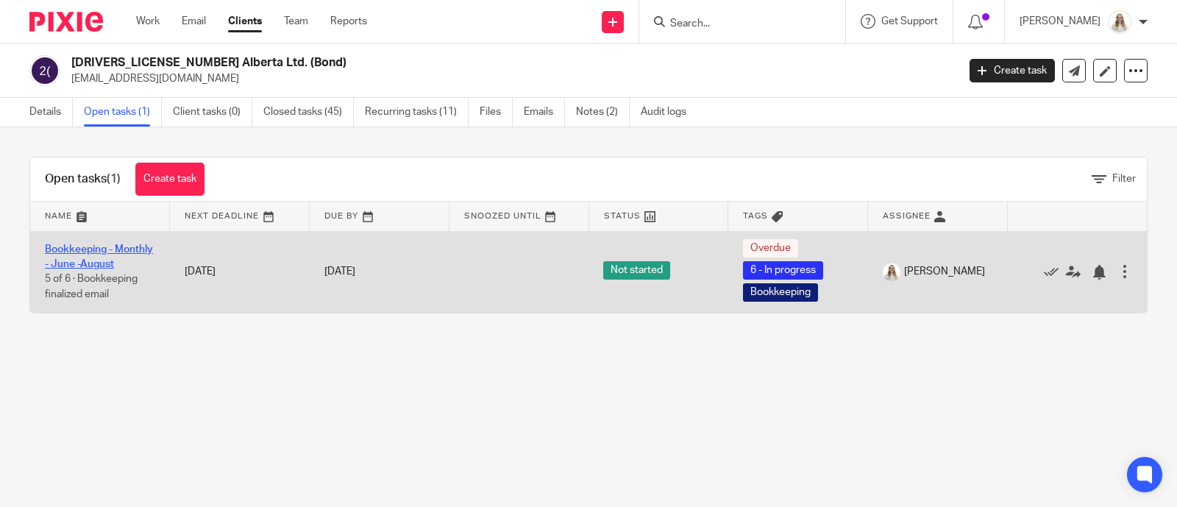
click at [84, 258] on link "Bookkeeping - Monthly - June -August" at bounding box center [99, 256] width 108 height 25
